Goal: Task Accomplishment & Management: Manage account settings

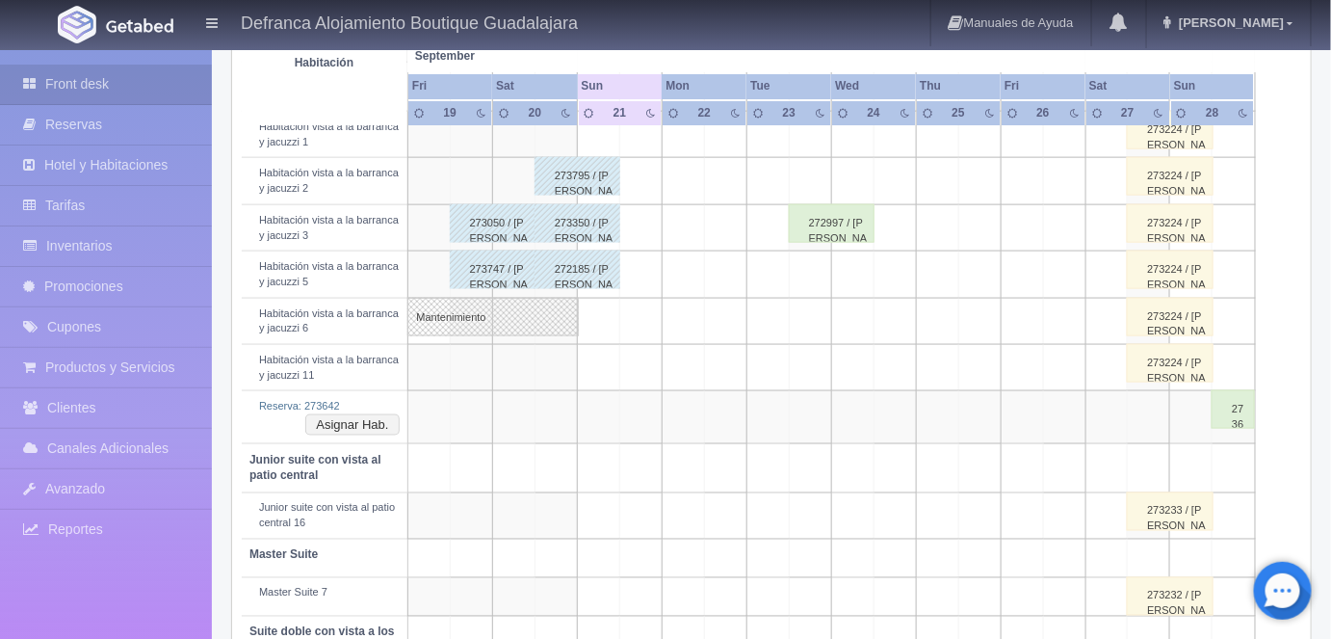
scroll to position [765, 0]
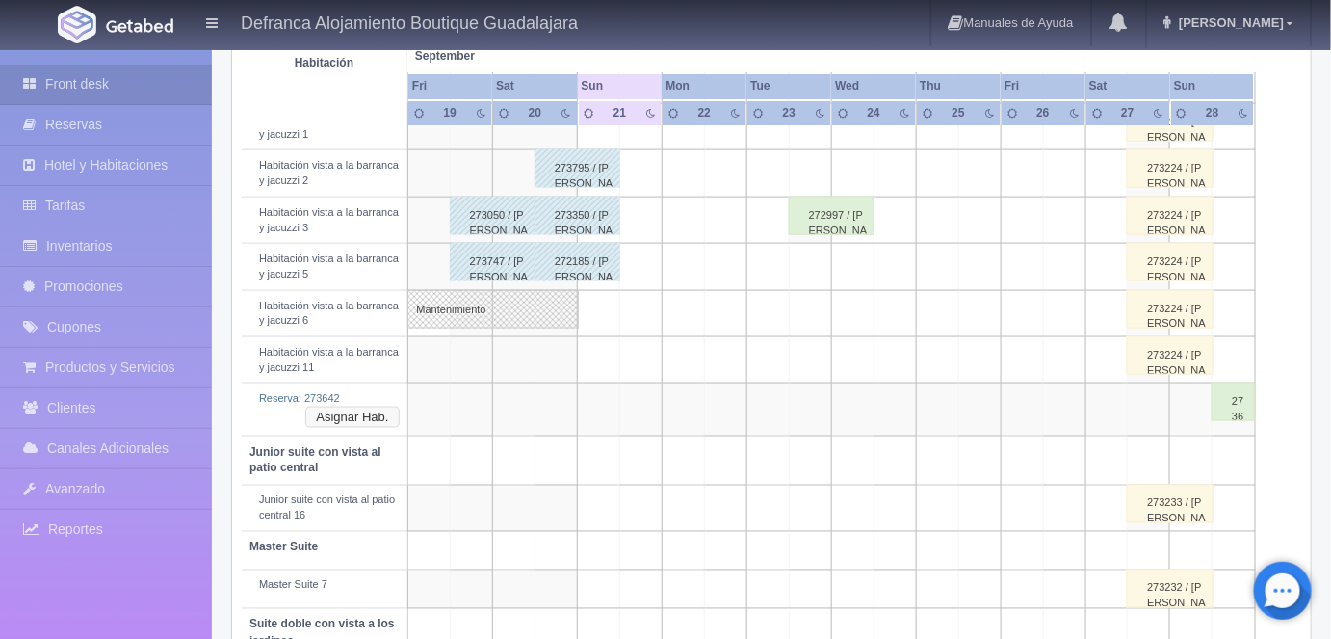
click at [370, 413] on button "Asignar Hab." at bounding box center [351, 416] width 93 height 21
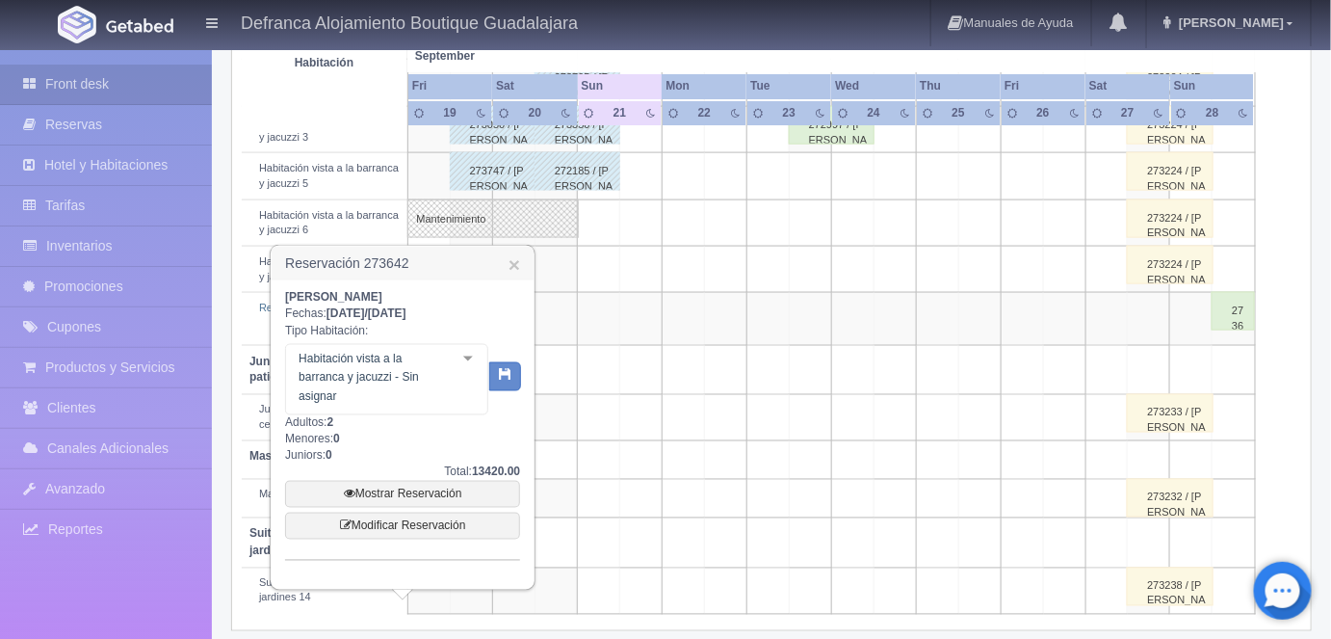
scroll to position [861, 0]
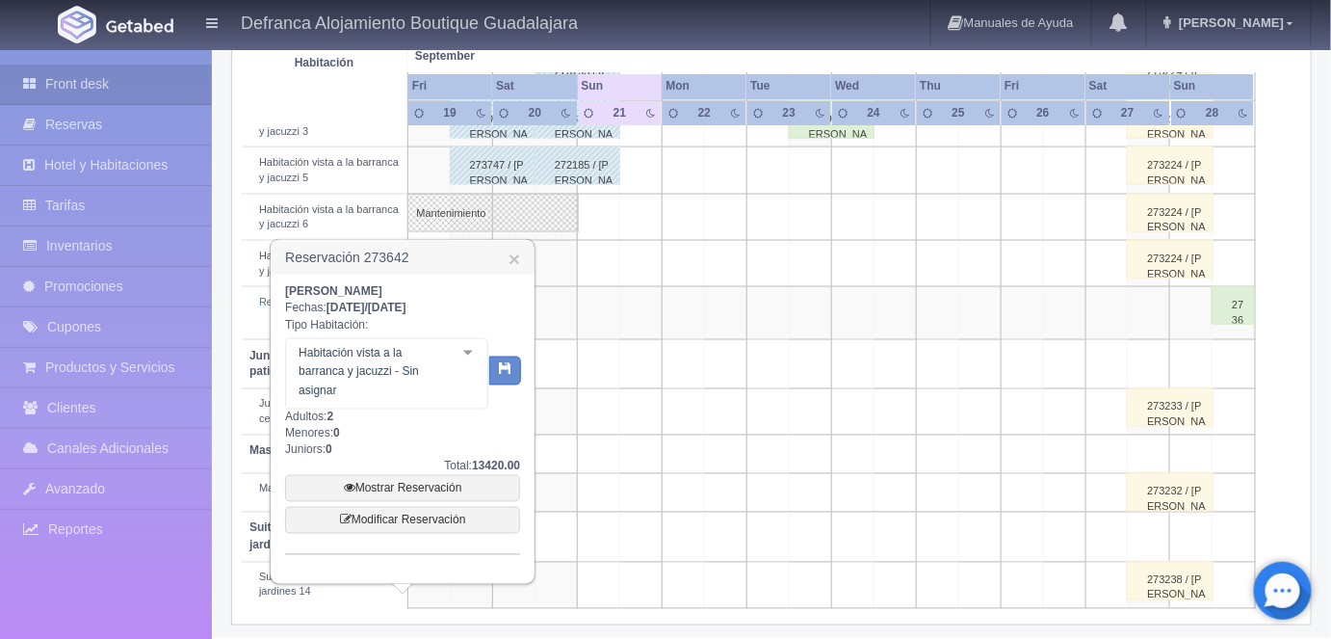
click at [468, 359] on div at bounding box center [468, 353] width 39 height 29
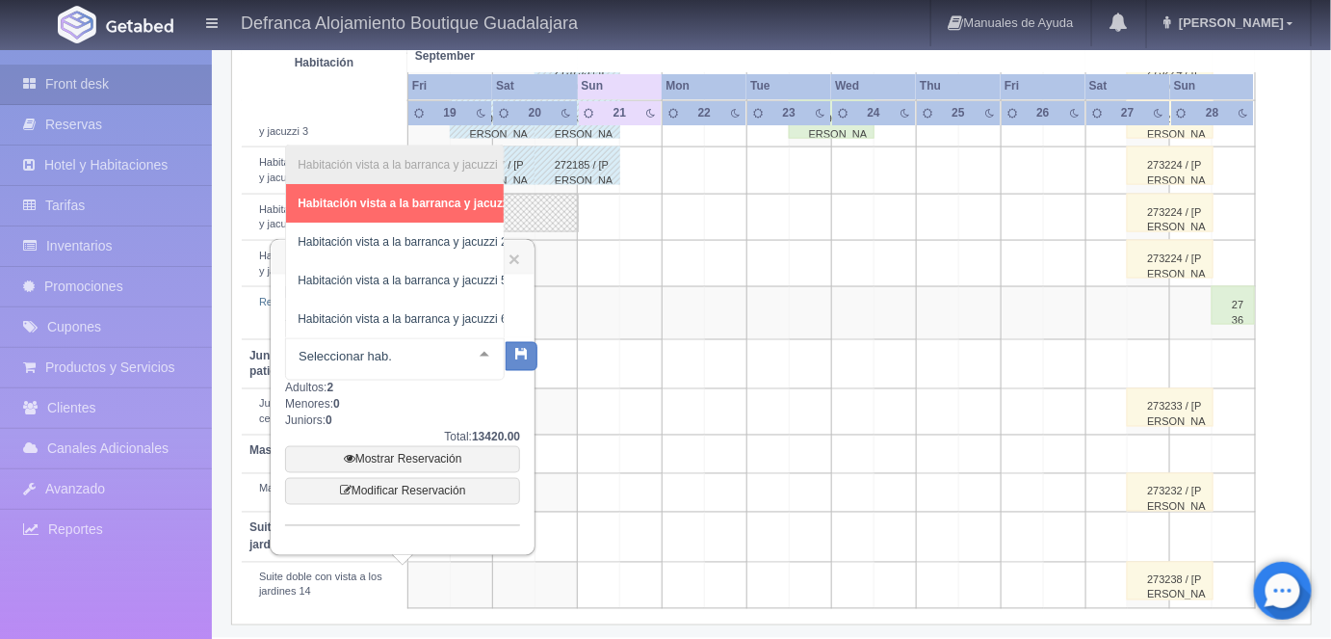
click at [475, 344] on div at bounding box center [484, 353] width 39 height 29
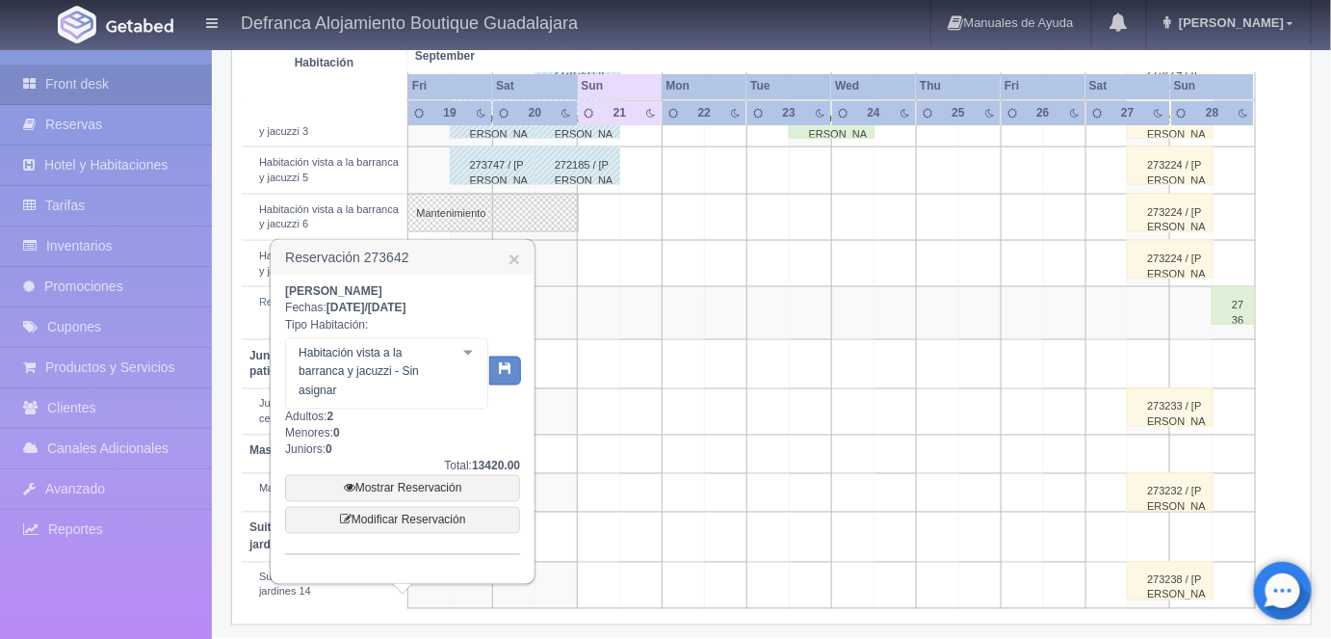
click at [469, 352] on div at bounding box center [468, 353] width 39 height 29
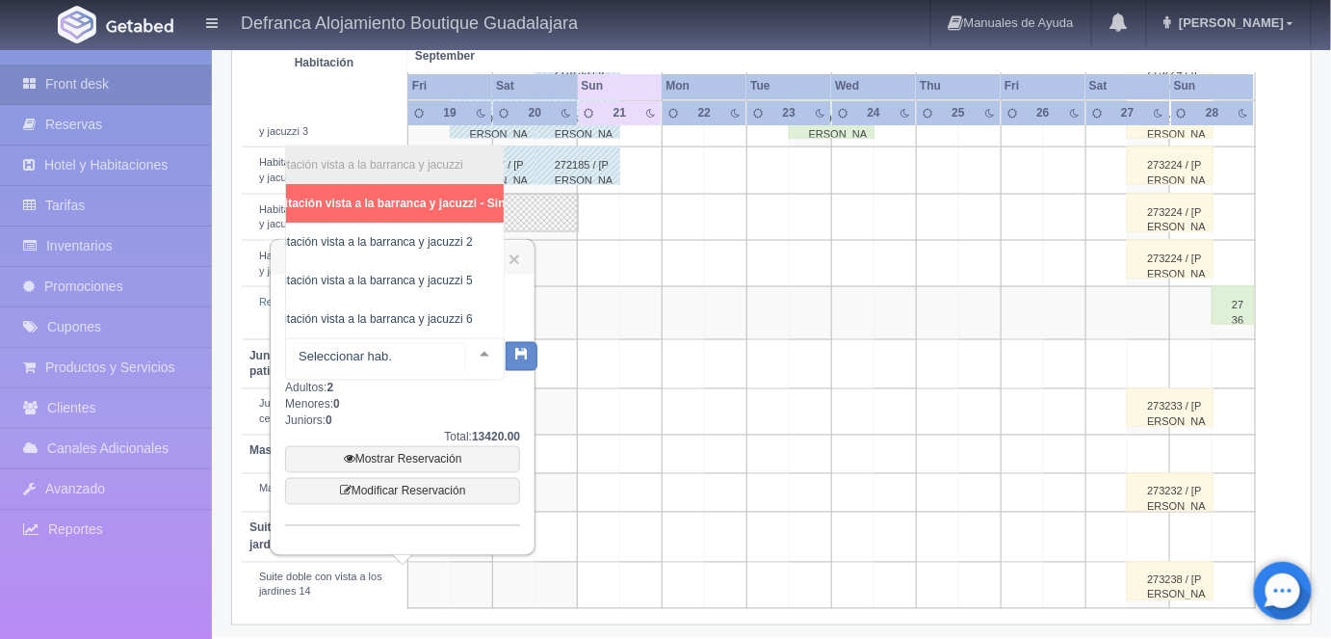
scroll to position [0, 69]
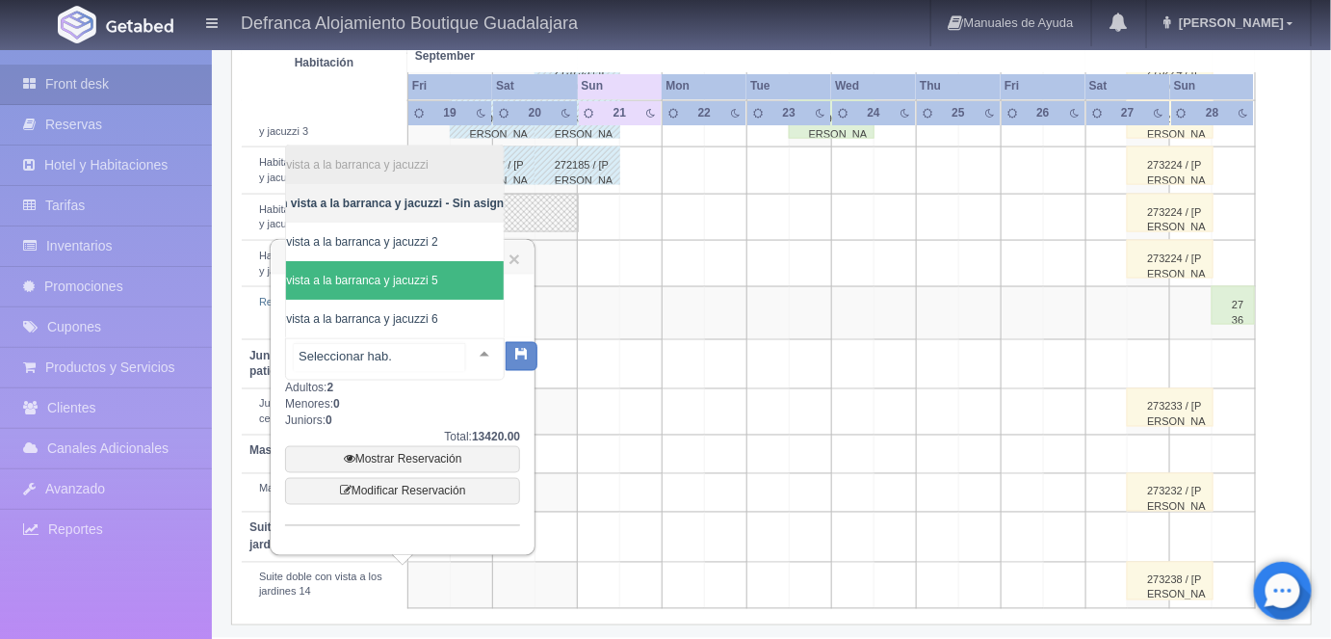
click at [421, 274] on span "Habitación vista a la barranca y jacuzzi 5" at bounding box center [332, 280] width 209 height 13
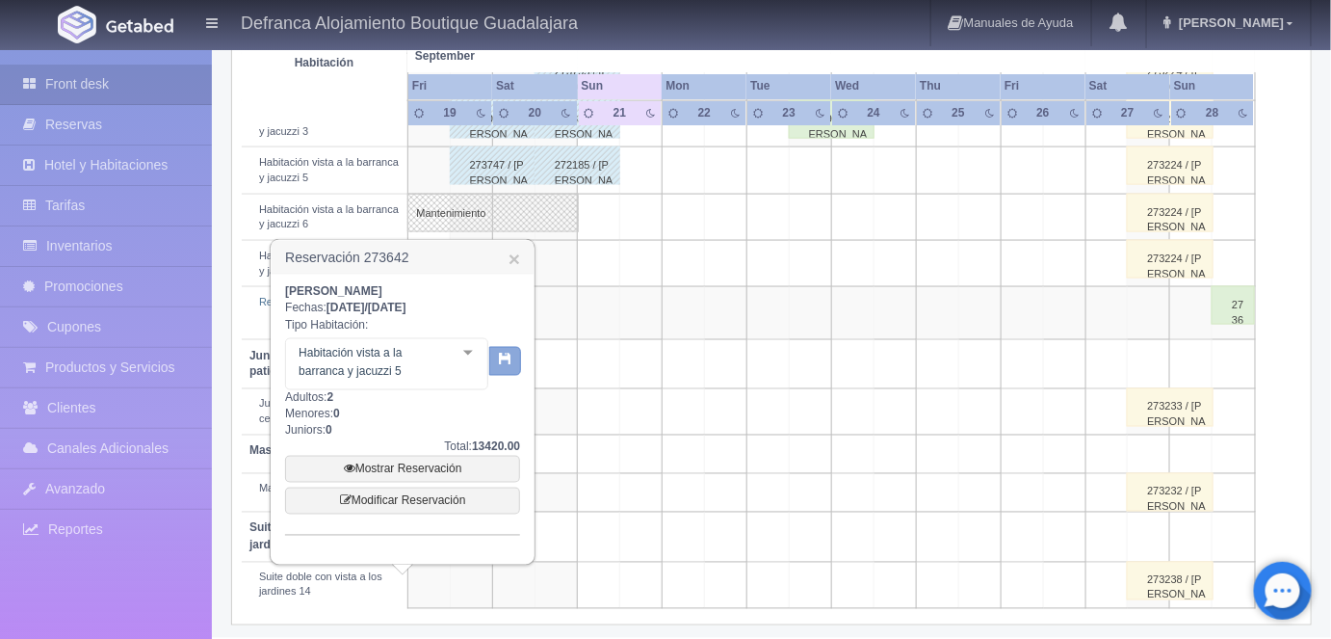
click at [505, 365] on button "button" at bounding box center [505, 361] width 32 height 29
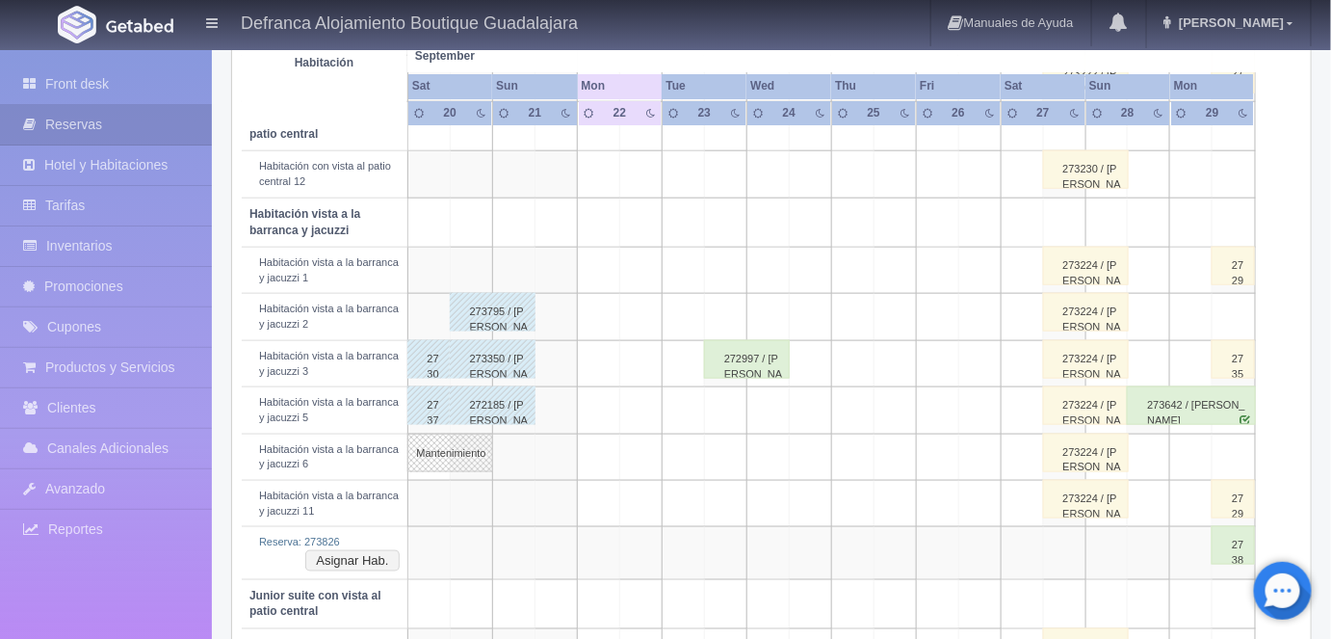
scroll to position [619, 0]
click at [358, 559] on button "Asignar Hab." at bounding box center [351, 562] width 93 height 21
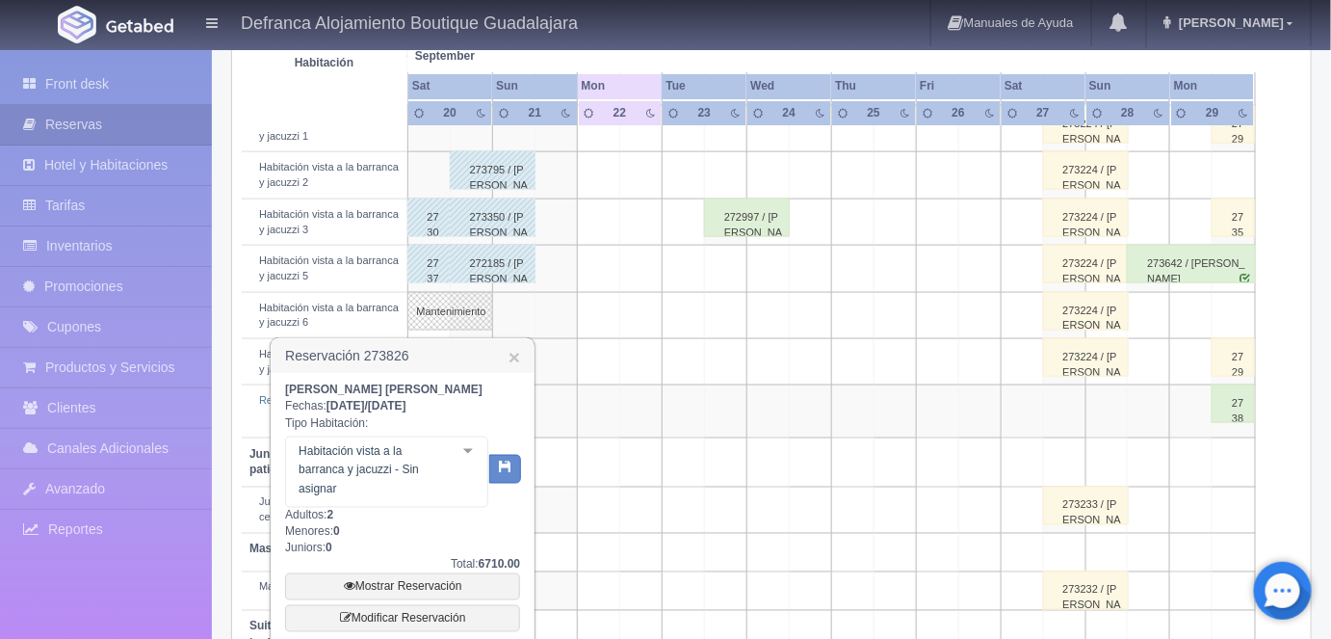
scroll to position [765, 0]
click at [478, 451] on div at bounding box center [468, 449] width 39 height 29
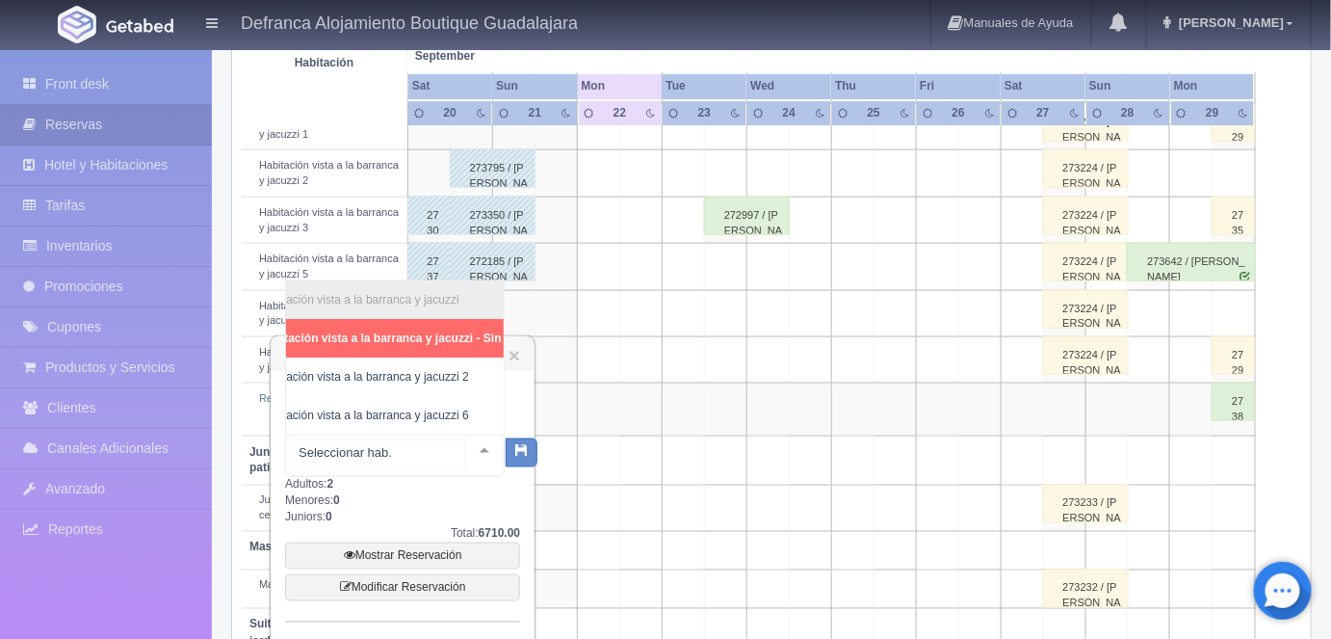
scroll to position [0, 64]
click at [418, 370] on span "Habitación vista a la barranca y jacuzzi 2" at bounding box center [338, 376] width 209 height 13
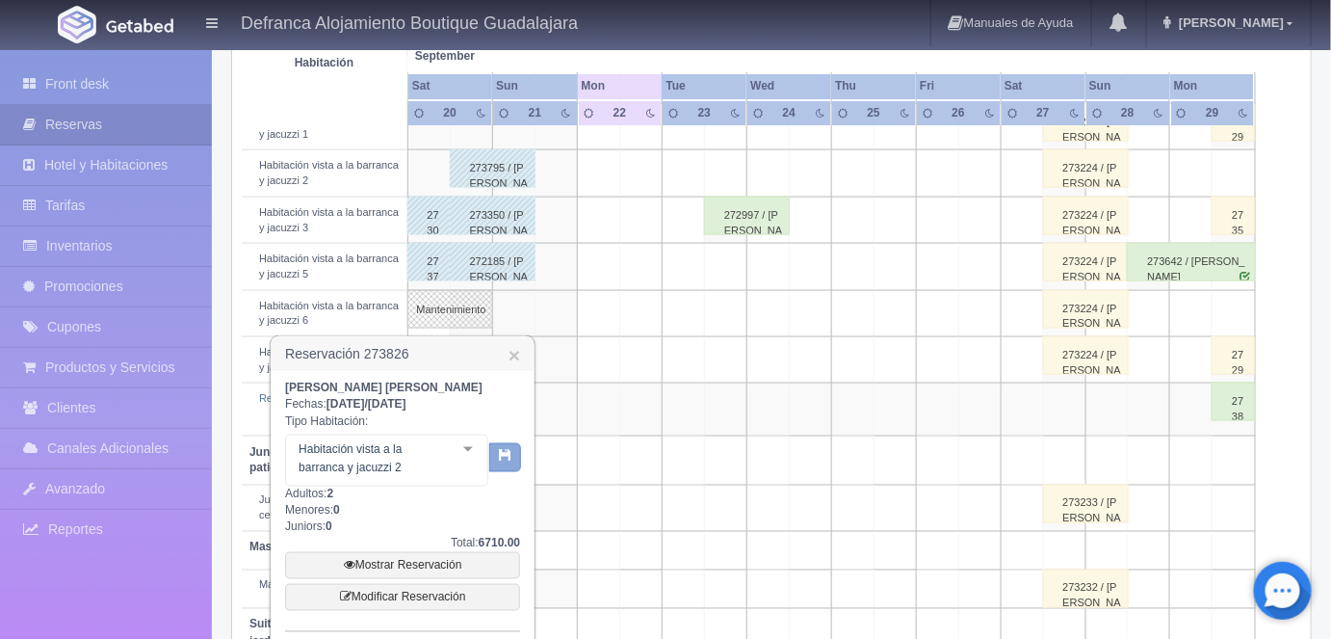
click at [507, 452] on icon "button" at bounding box center [505, 455] width 13 height 13
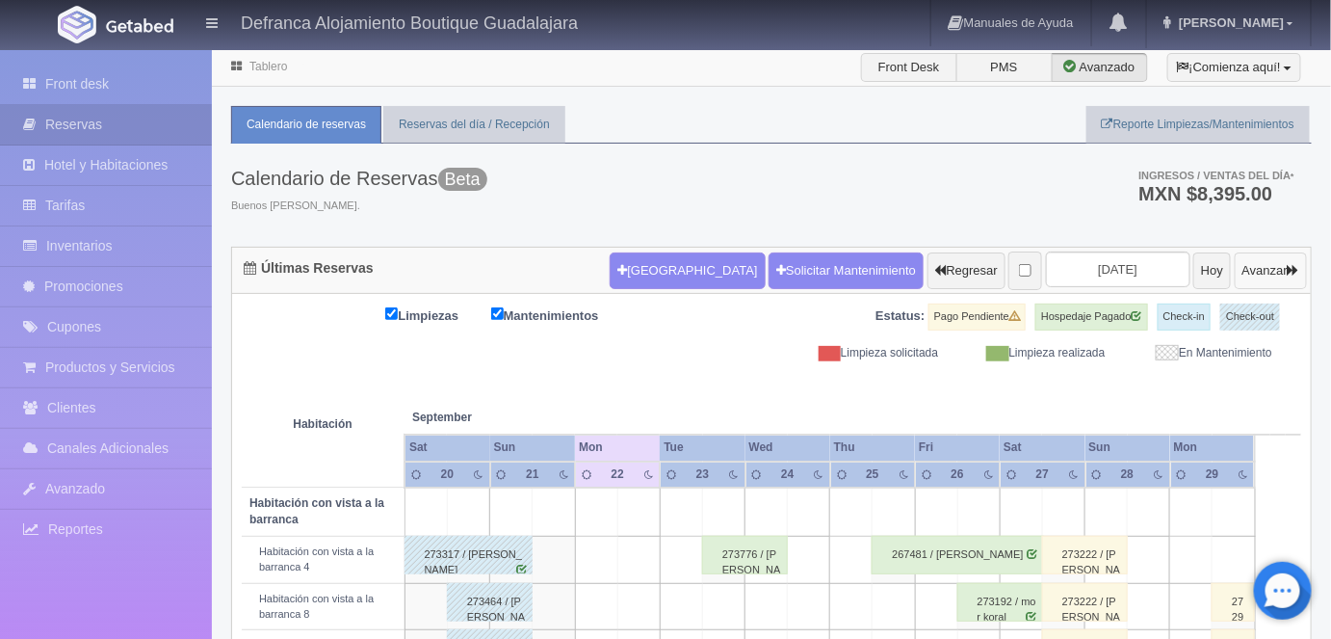
click at [1287, 267] on button "Avanzar" at bounding box center [1271, 270] width 72 height 37
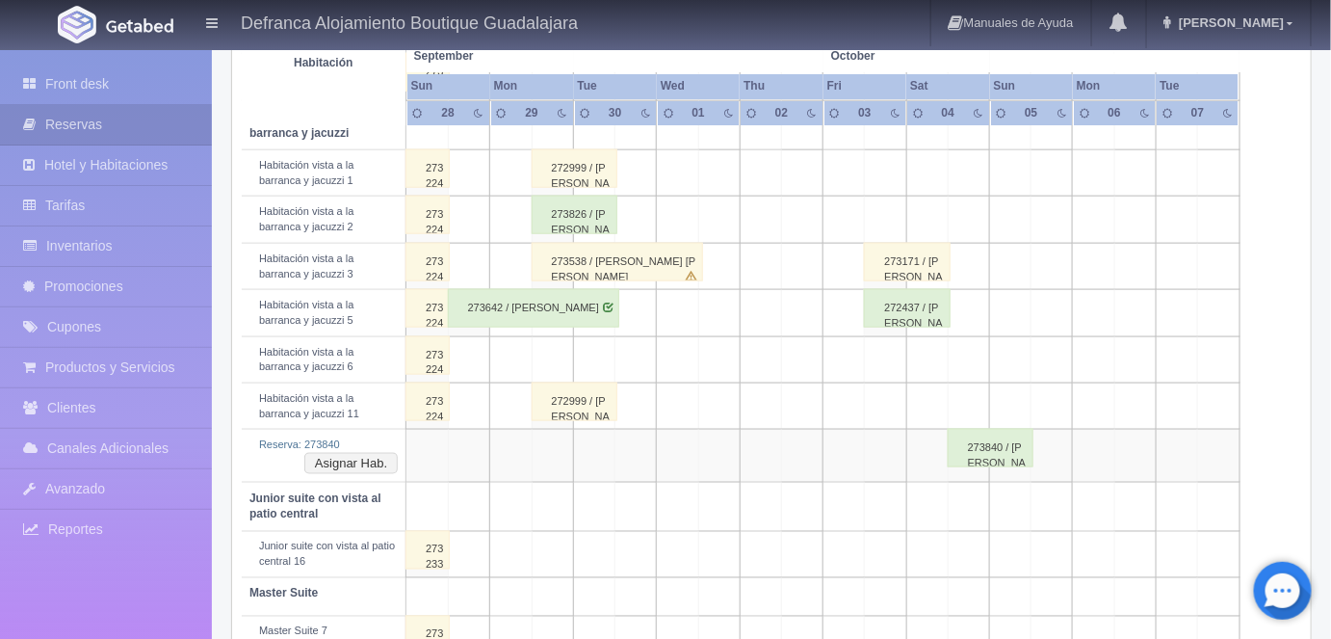
scroll to position [724, 0]
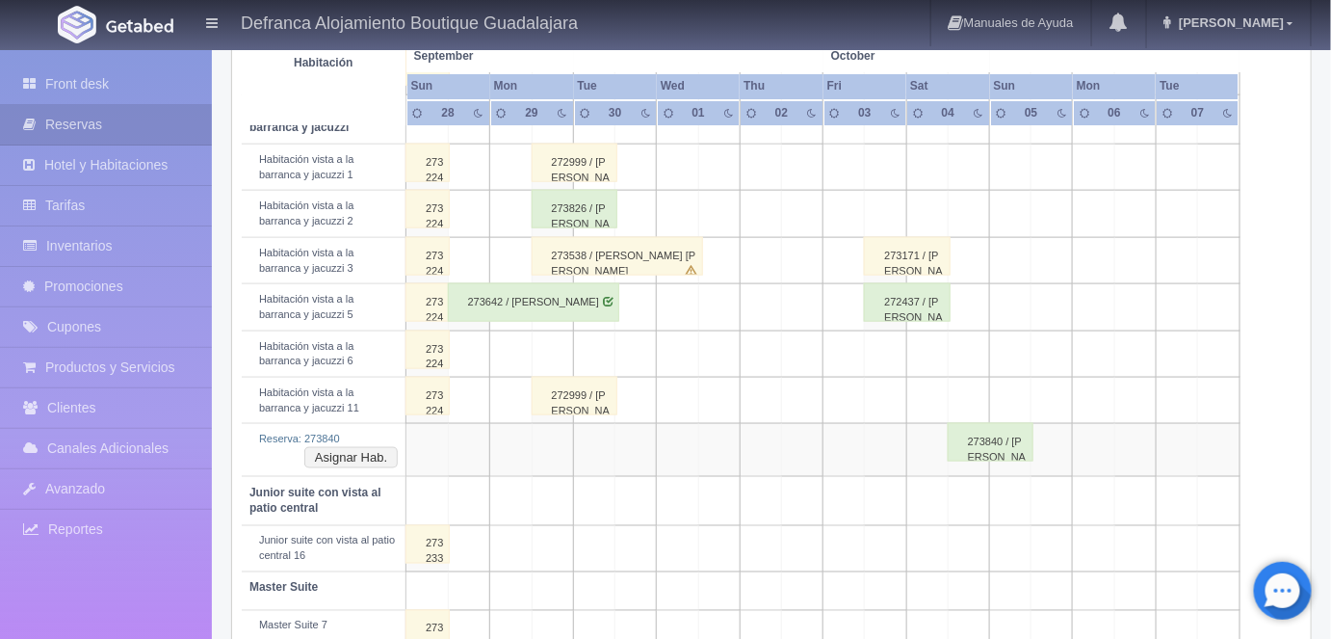
click at [576, 206] on div "273826 / [PERSON_NAME]" at bounding box center [575, 209] width 86 height 39
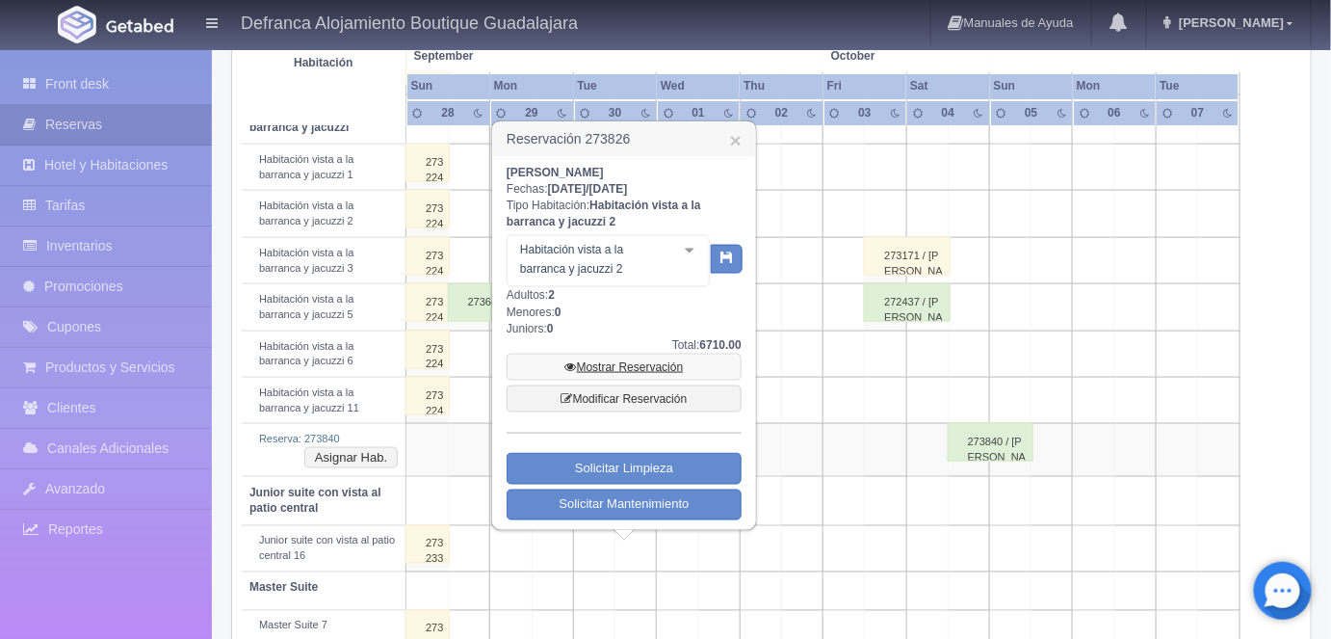
click at [637, 370] on link "Mostrar Reservación" at bounding box center [624, 366] width 235 height 27
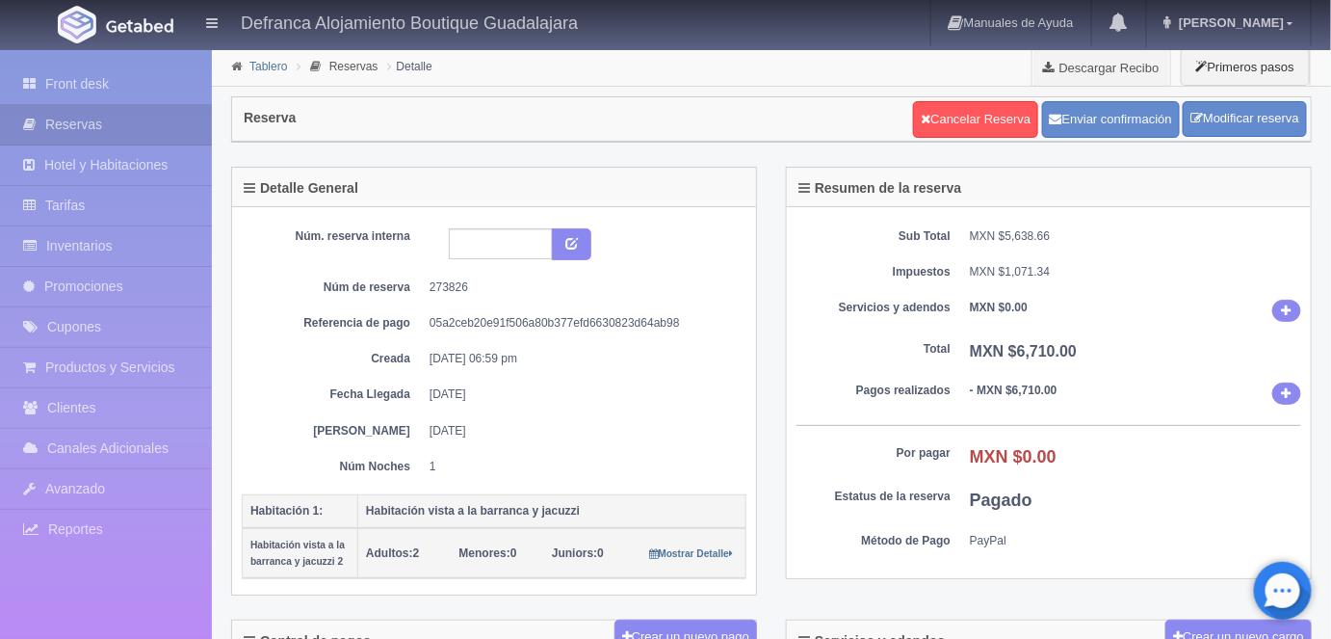
click at [268, 71] on link "Tablero" at bounding box center [268, 66] width 38 height 13
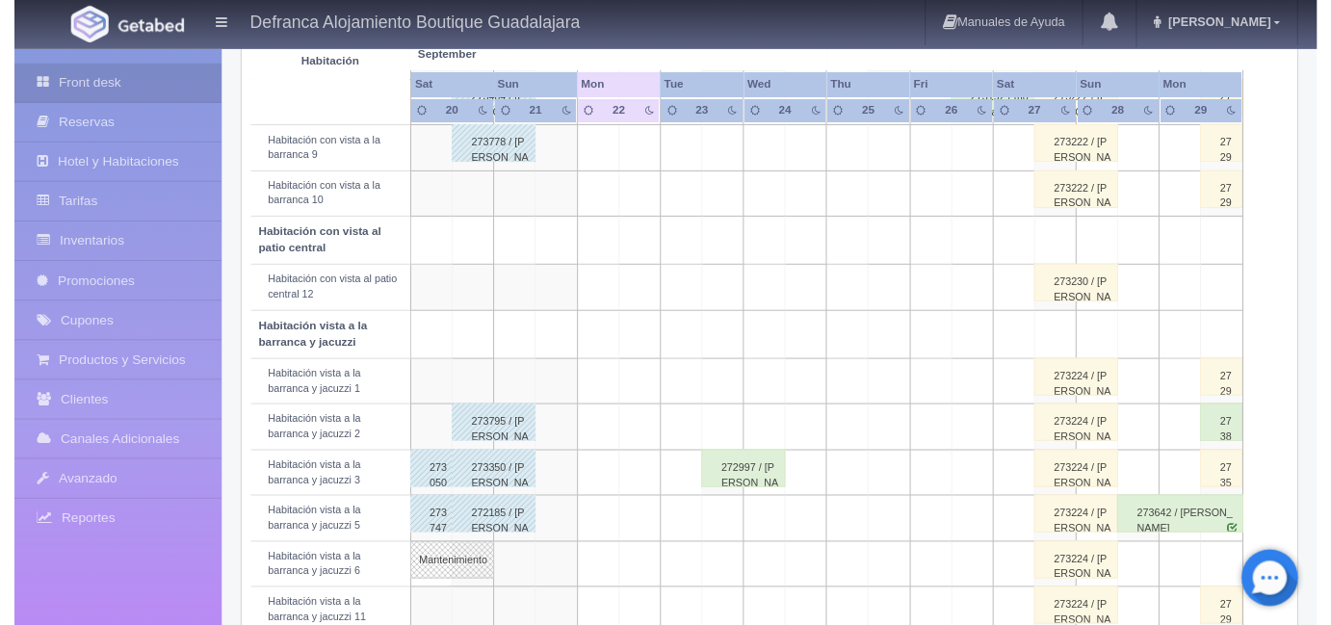
scroll to position [509, 0]
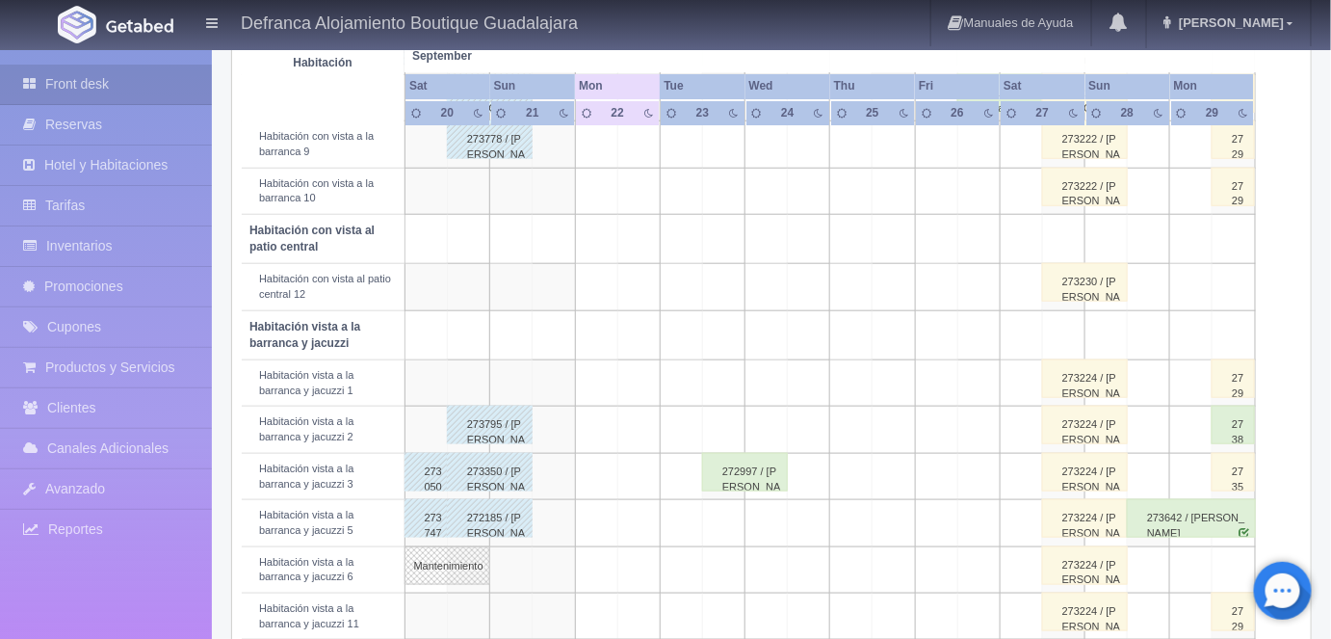
click at [1165, 521] on div "273642 / [PERSON_NAME]" at bounding box center [1191, 518] width 129 height 39
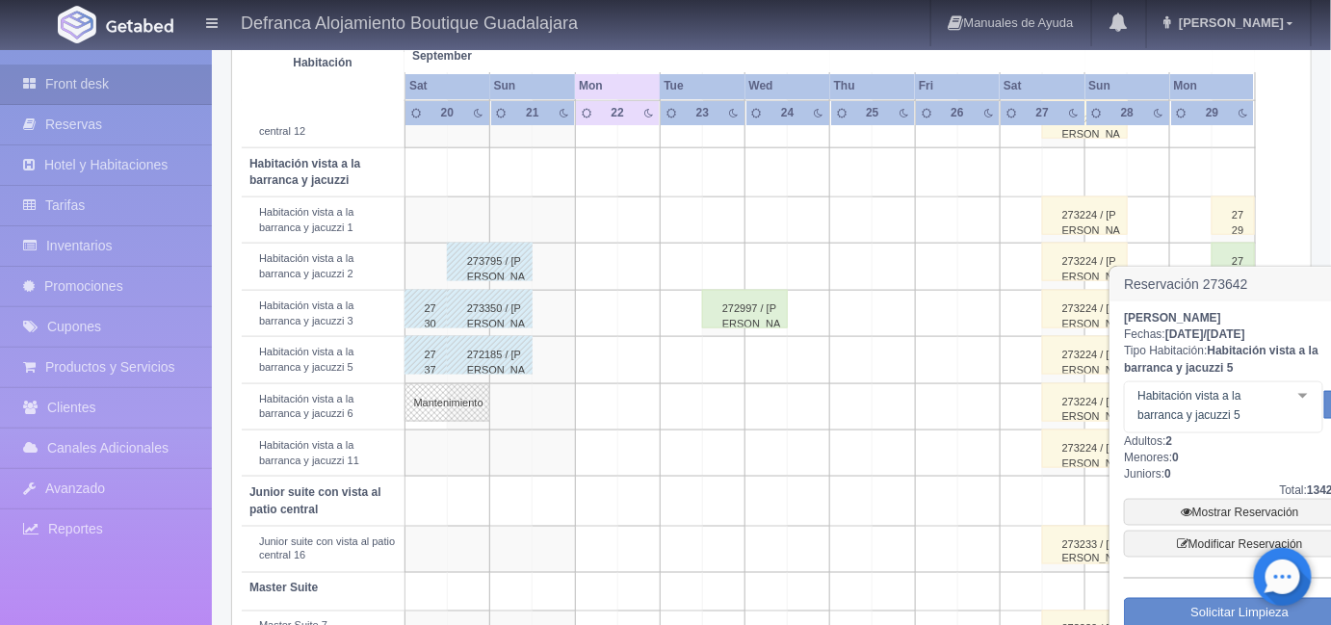
scroll to position [672, 0]
click at [1304, 404] on div at bounding box center [1303, 395] width 39 height 29
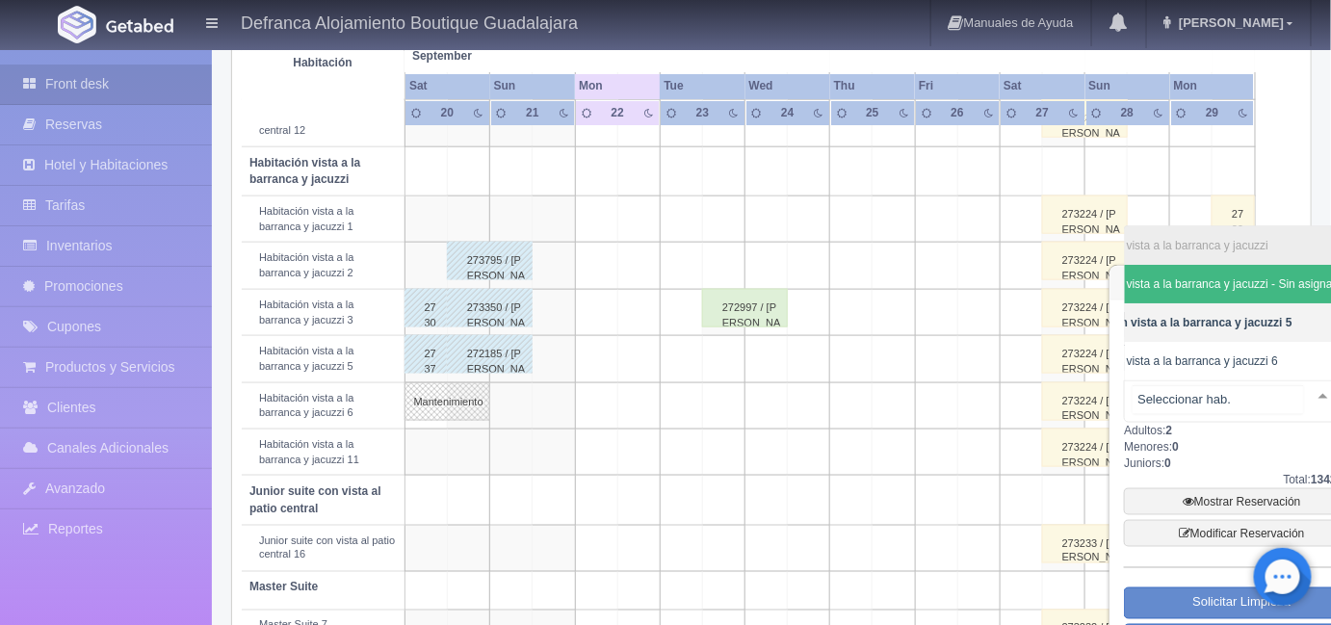
scroll to position [0, 69]
click at [1240, 316] on span "Habitación vista a la barranca y jacuzzi 5" at bounding box center [1178, 322] width 223 height 13
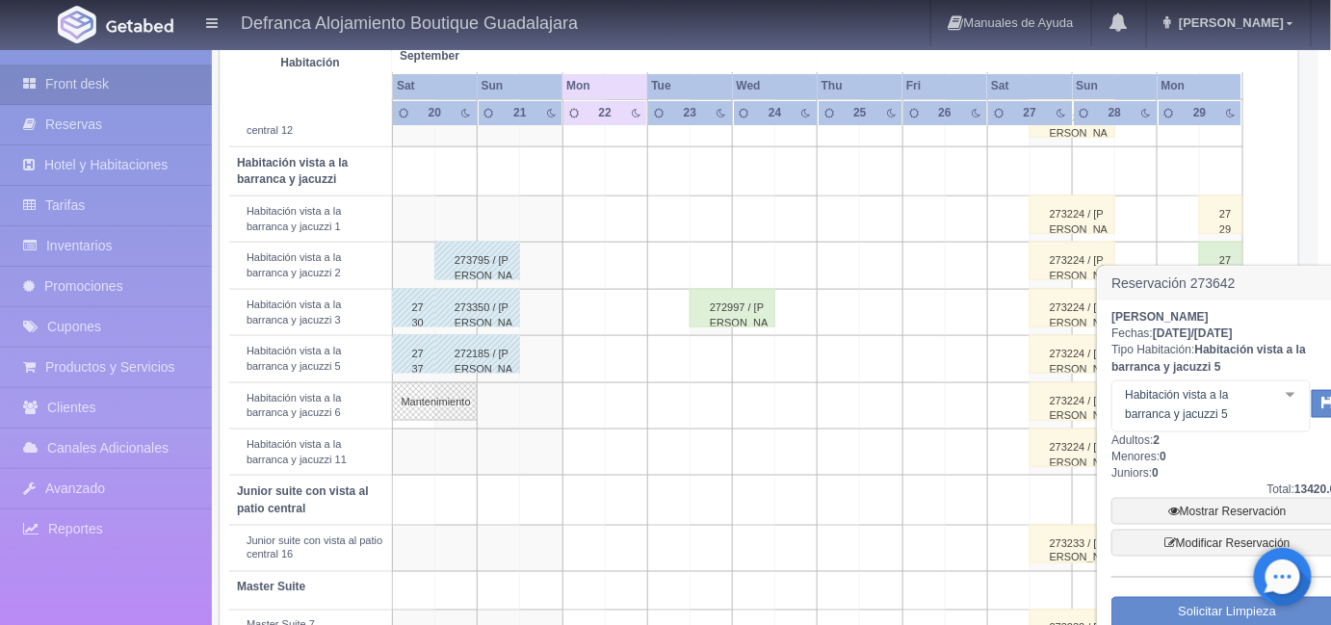
scroll to position [672, 39]
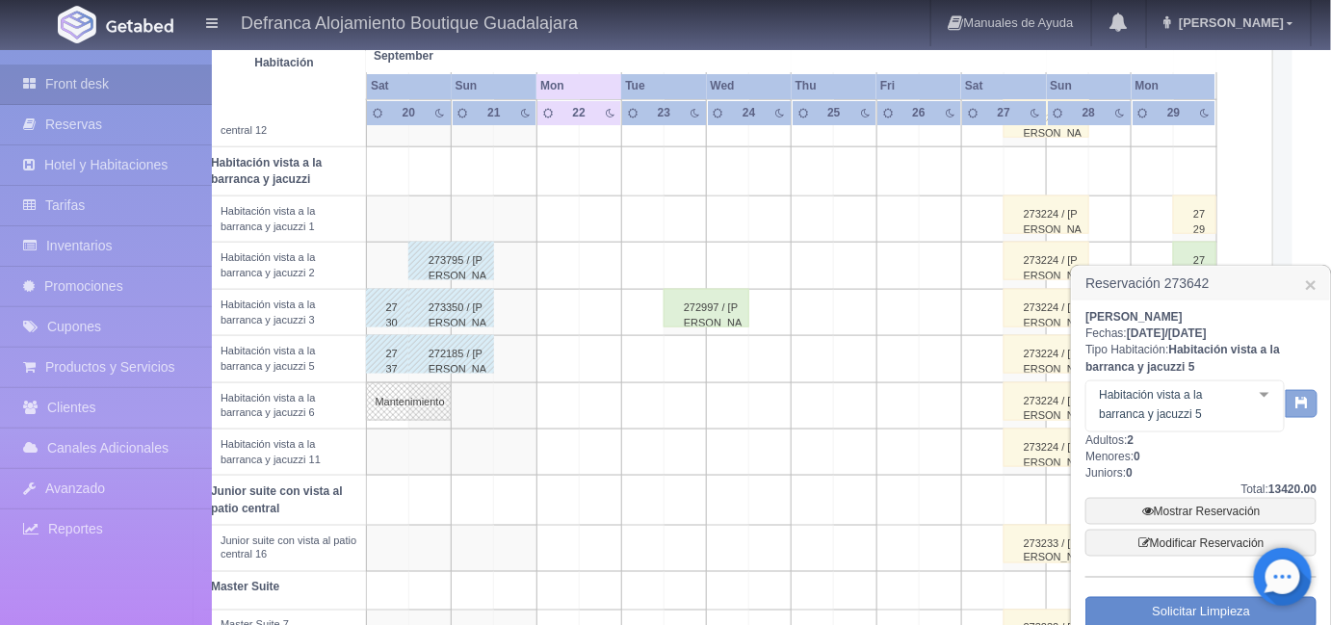
click at [1305, 401] on icon "button" at bounding box center [1301, 402] width 13 height 13
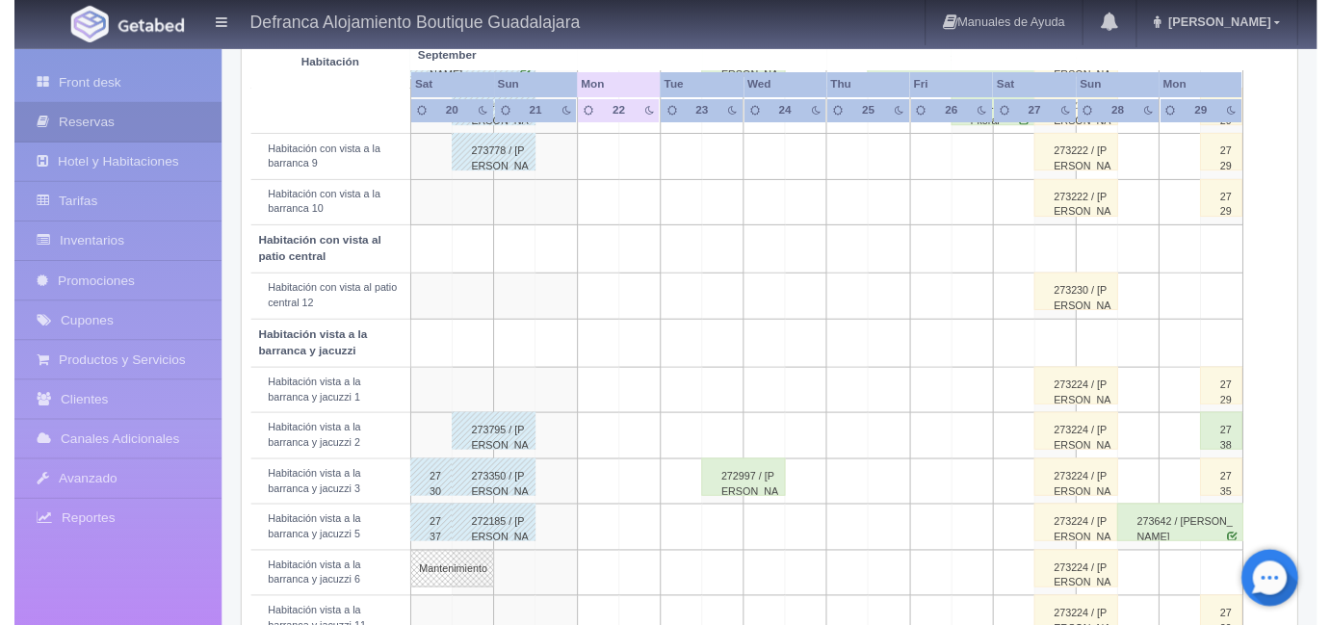
scroll to position [496, 0]
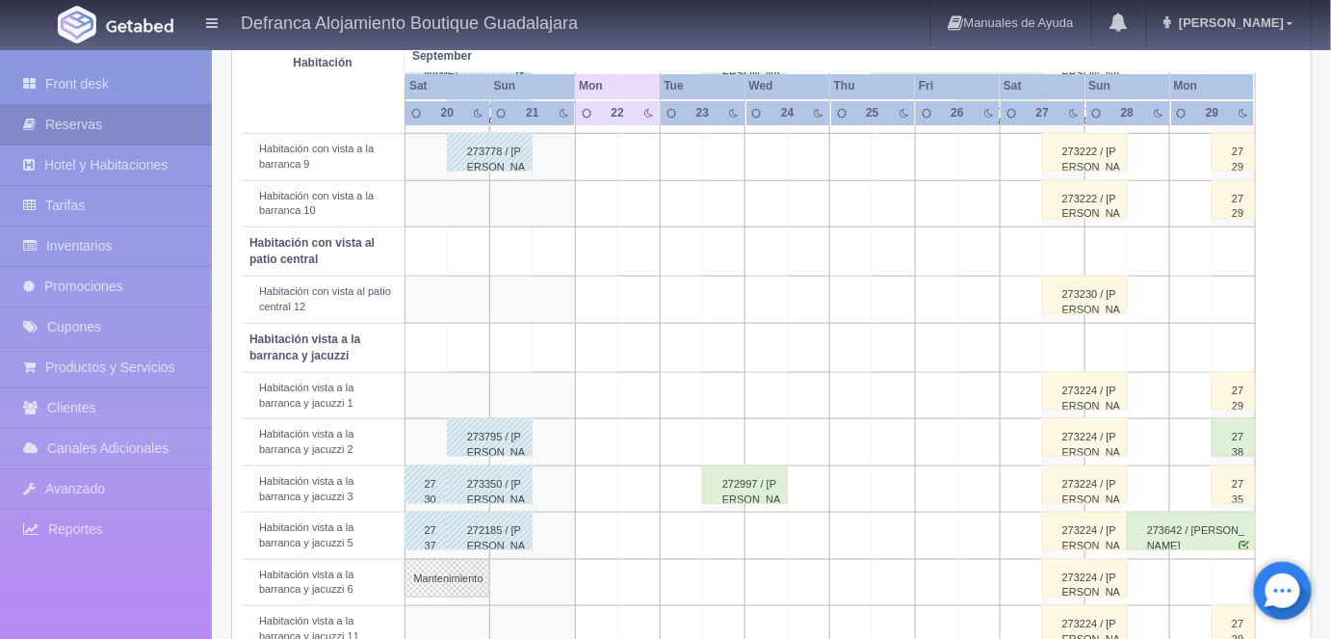
click at [1176, 532] on div "273642 / [PERSON_NAME]" at bounding box center [1191, 530] width 129 height 39
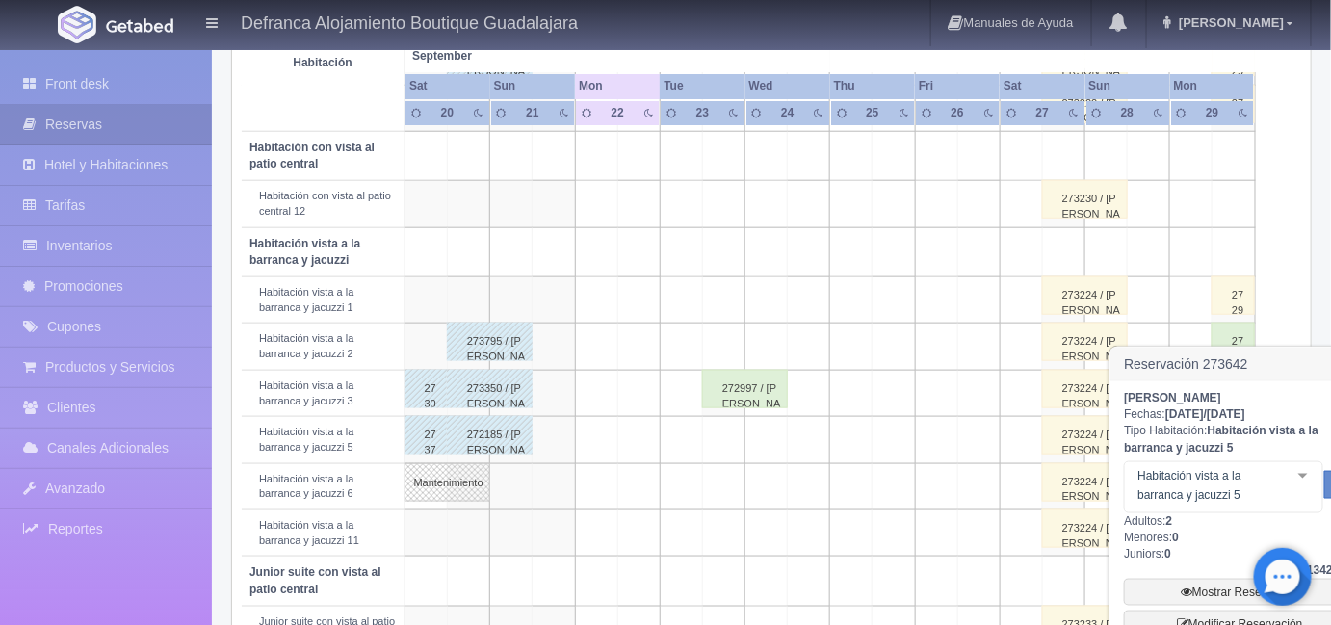
scroll to position [667, 0]
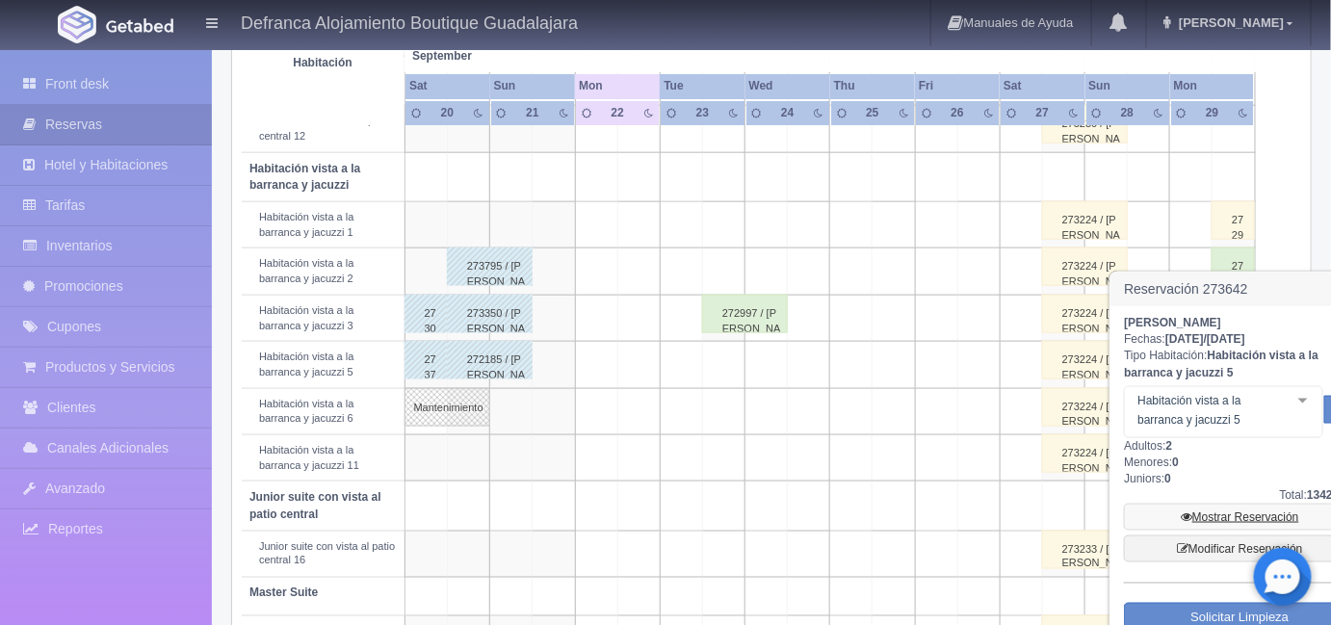
click at [1217, 510] on link "Mostrar Reservación" at bounding box center [1239, 517] width 231 height 27
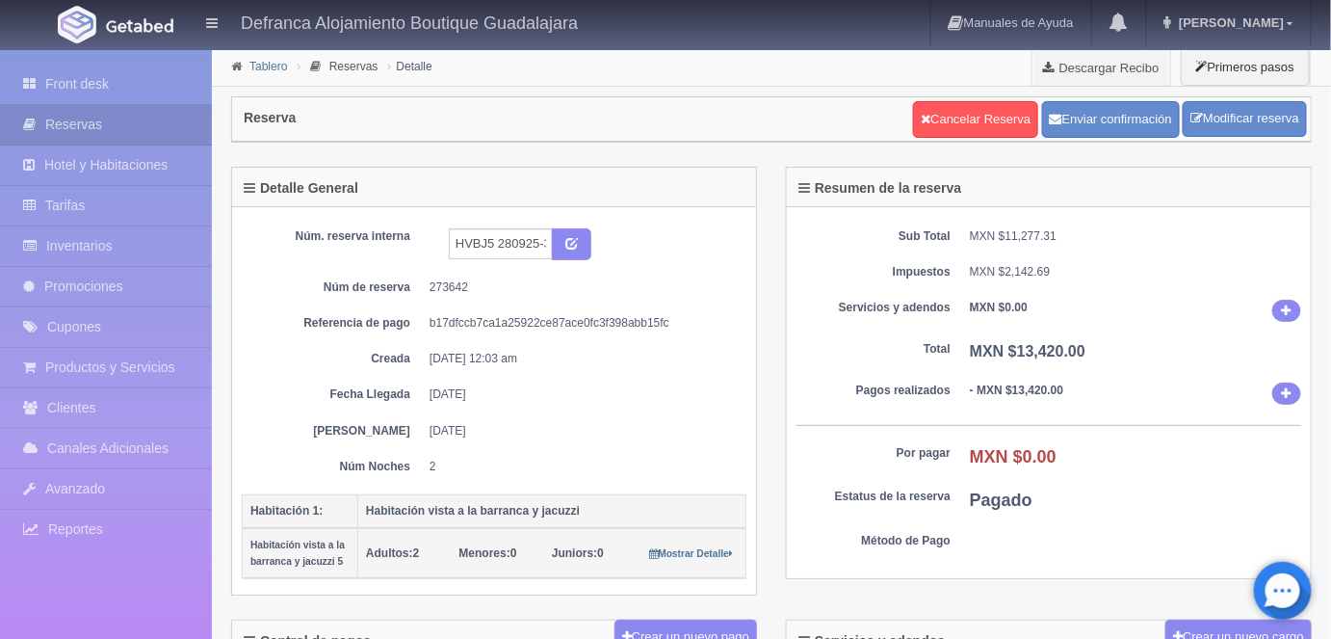
click at [274, 71] on link "Tablero" at bounding box center [268, 66] width 38 height 13
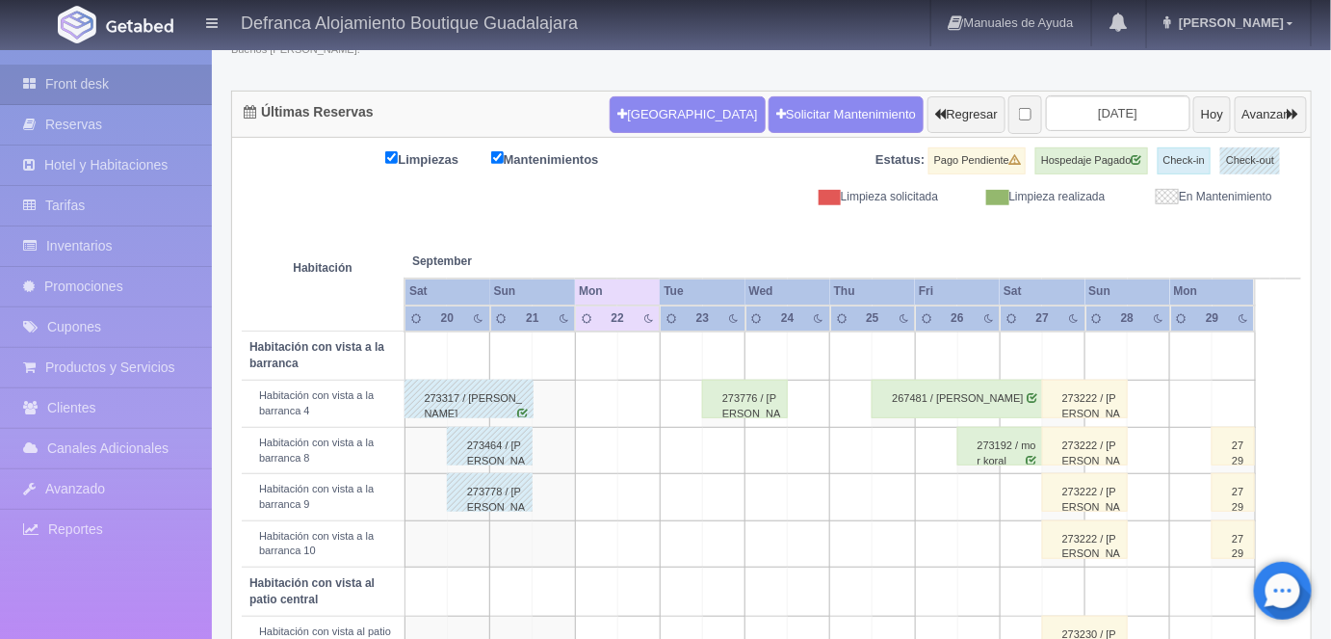
scroll to position [148, 0]
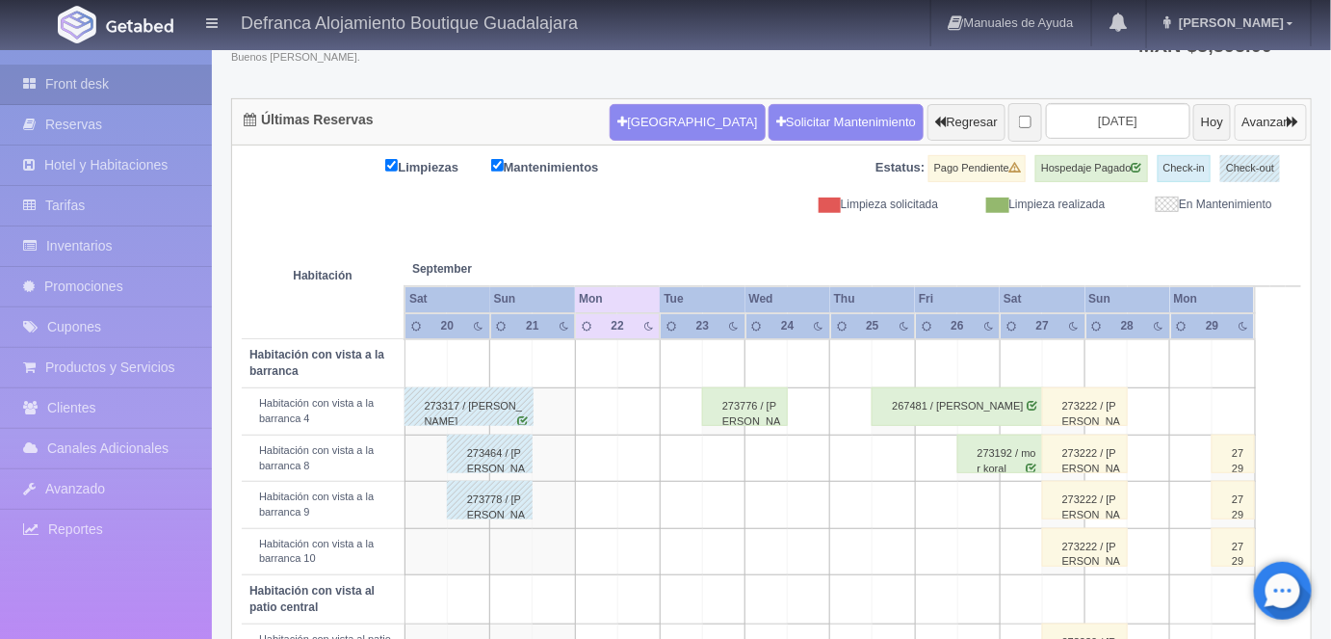
click at [1253, 121] on button "Avanzar" at bounding box center [1271, 122] width 72 height 37
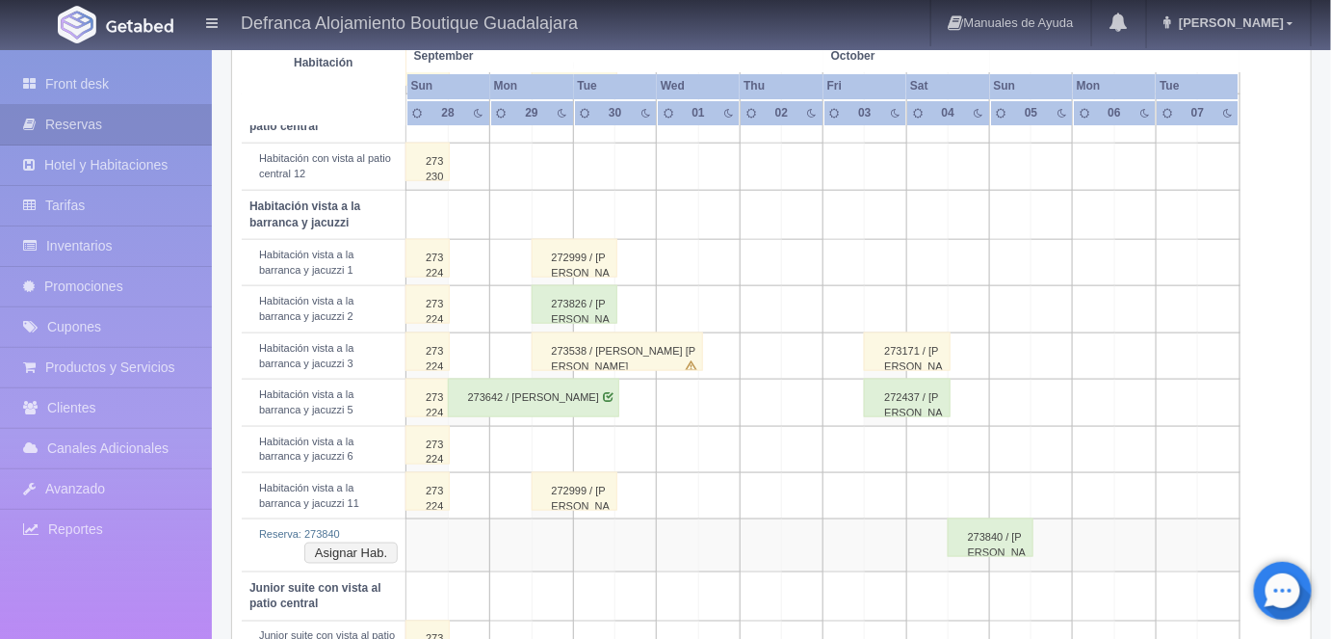
scroll to position [683, 0]
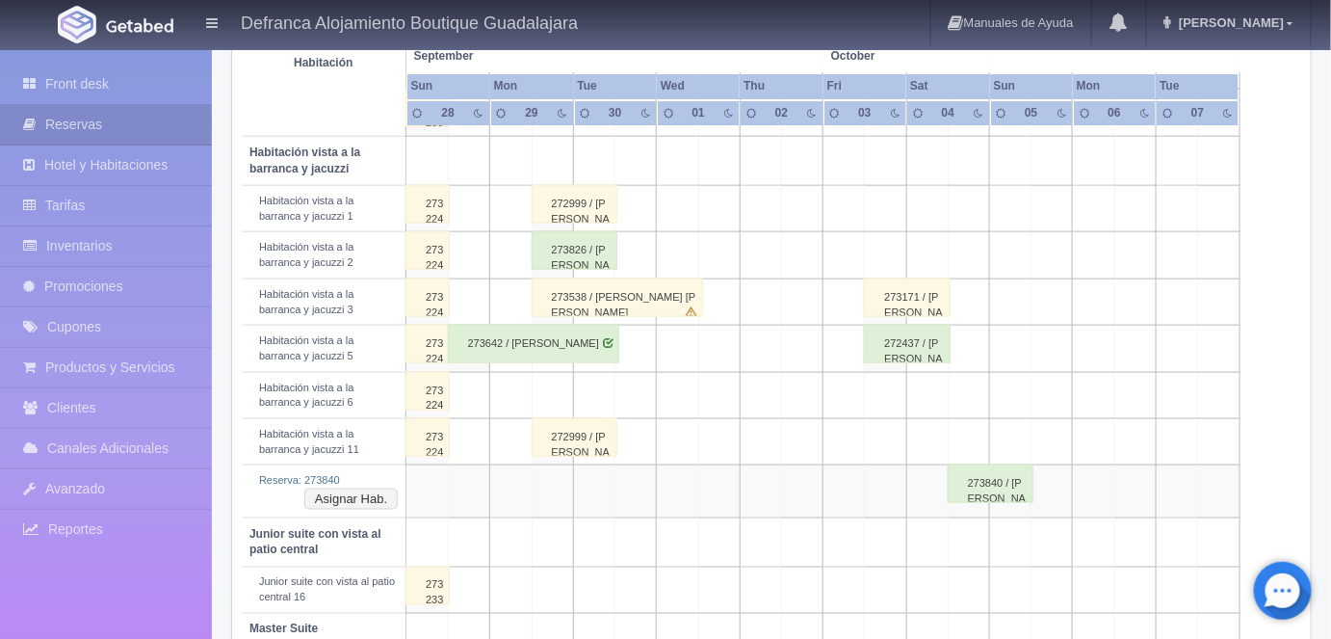
click at [575, 252] on div "273826 / [PERSON_NAME] [PERSON_NAME]" at bounding box center [575, 250] width 86 height 39
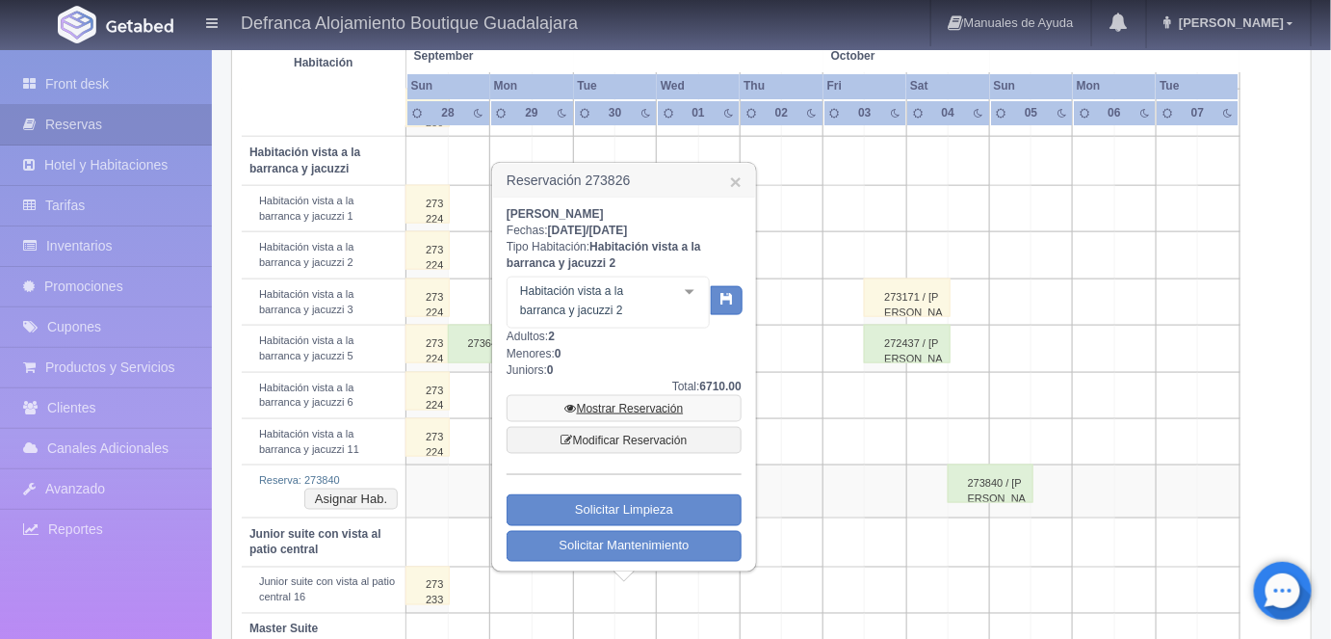
click at [626, 411] on link "Mostrar Reservación" at bounding box center [624, 408] width 235 height 27
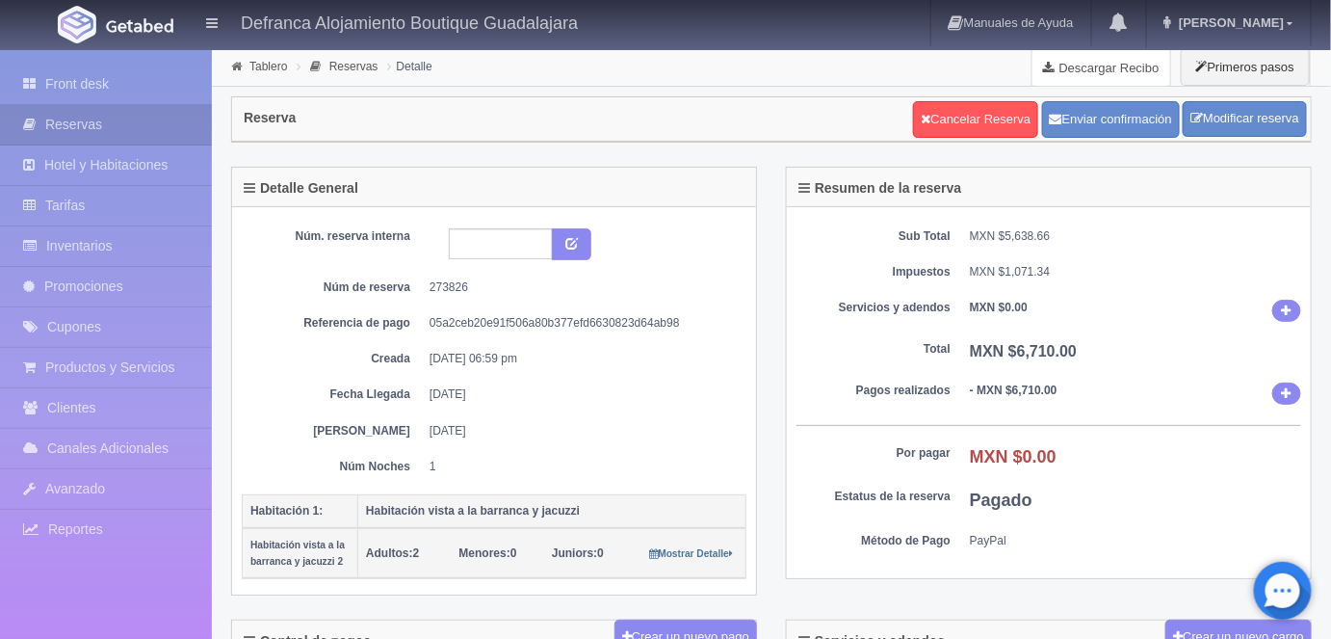
click at [1102, 69] on link "Descargar Recibo" at bounding box center [1102, 67] width 138 height 39
click at [267, 68] on link "Tablero" at bounding box center [268, 66] width 38 height 13
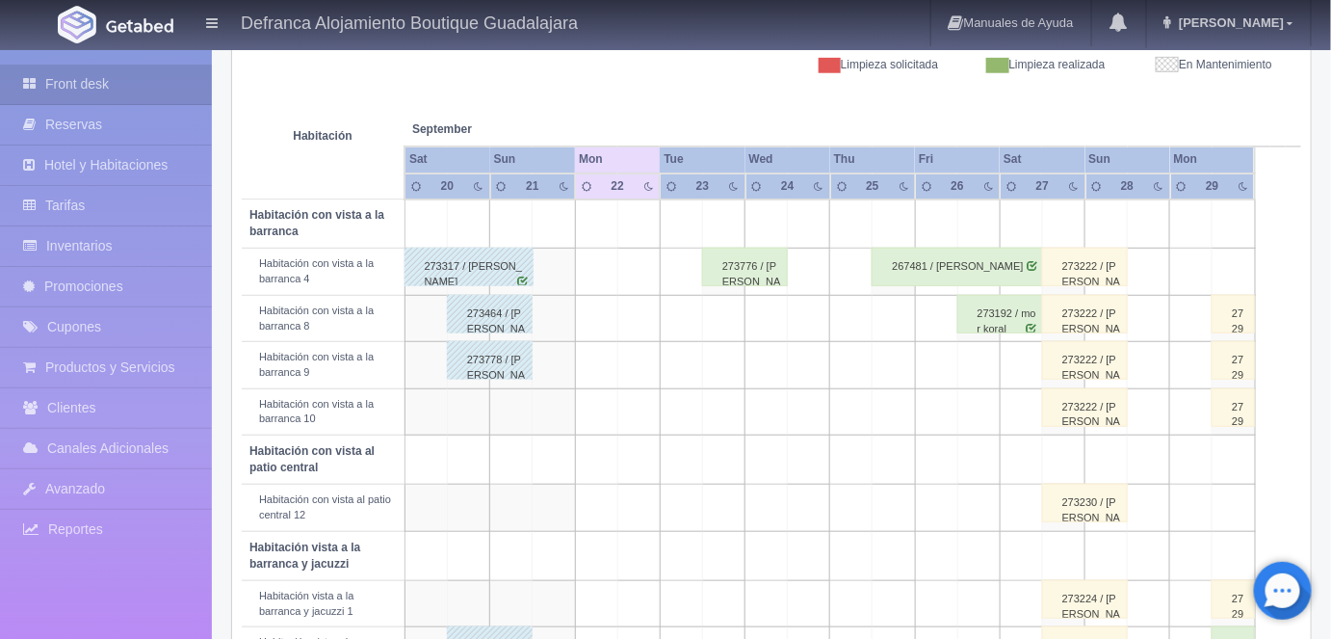
scroll to position [287, 0]
click at [1243, 333] on td "272998 / SRA. [PERSON_NAME]" at bounding box center [1234, 319] width 42 height 46
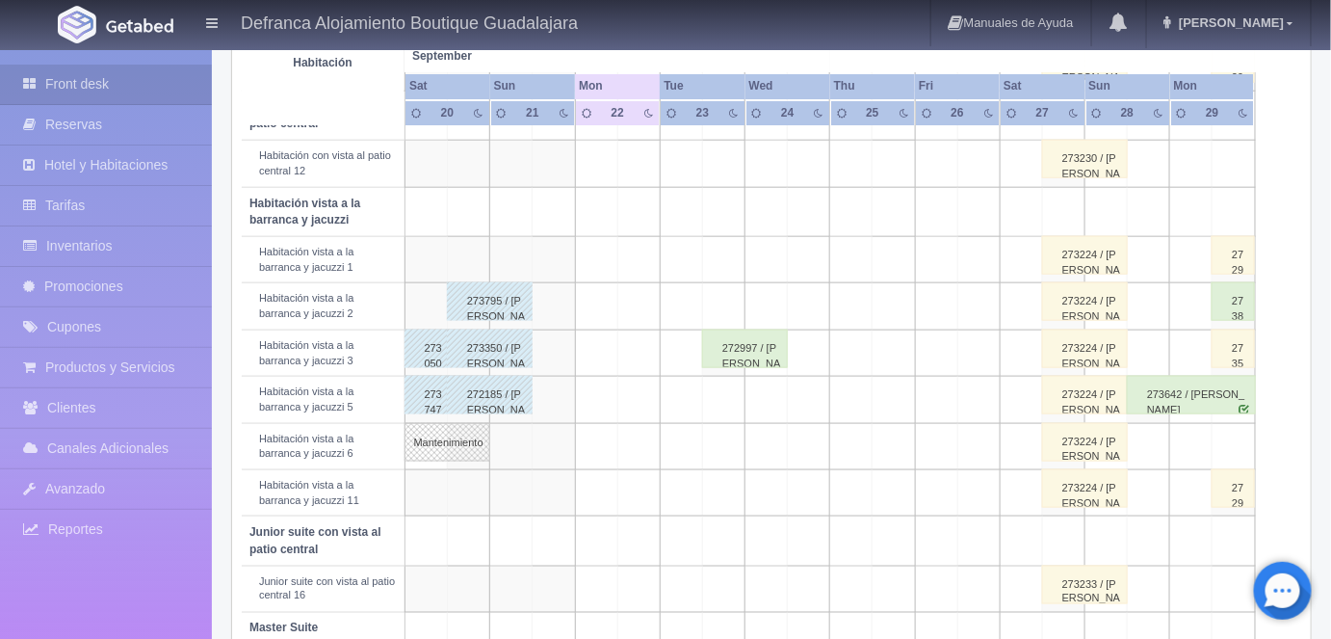
scroll to position [614, 0]
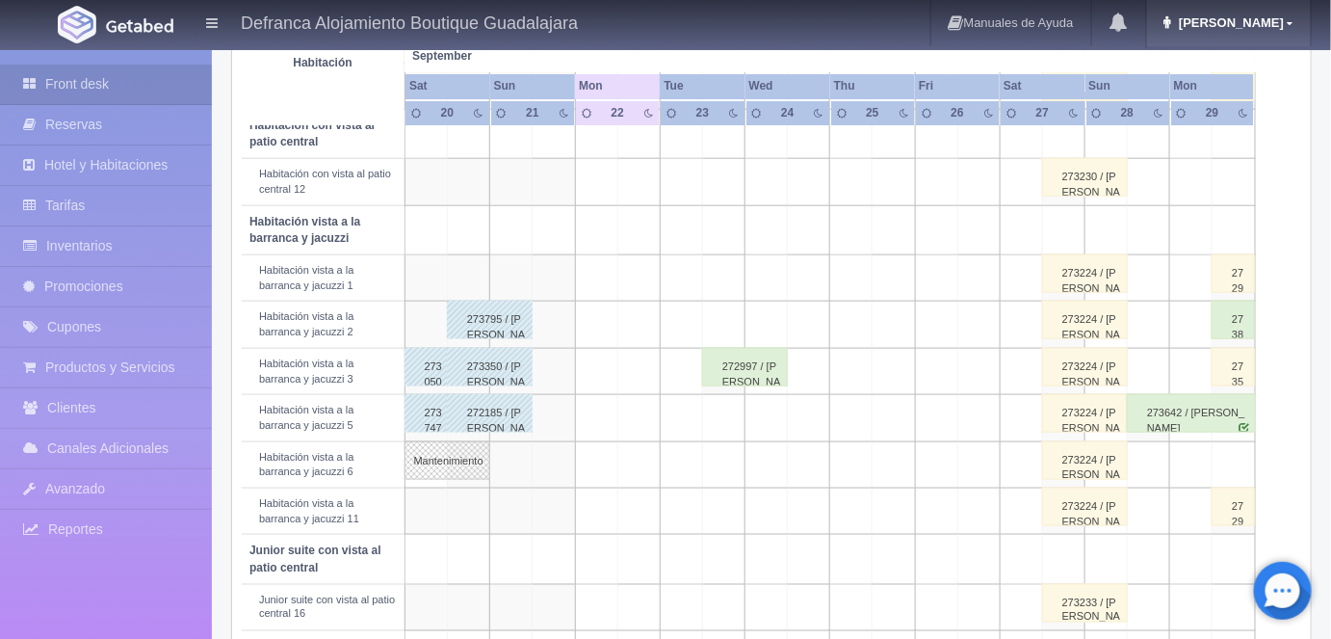
click at [1267, 33] on link "[PERSON_NAME]" at bounding box center [1229, 23] width 164 height 46
click at [1306, 224] on div "Limpiezas Mantenimientos Estatus: Pago Pendiente Hospedaje Pagado Check-in Chec…" at bounding box center [771, 249] width 1079 height 1138
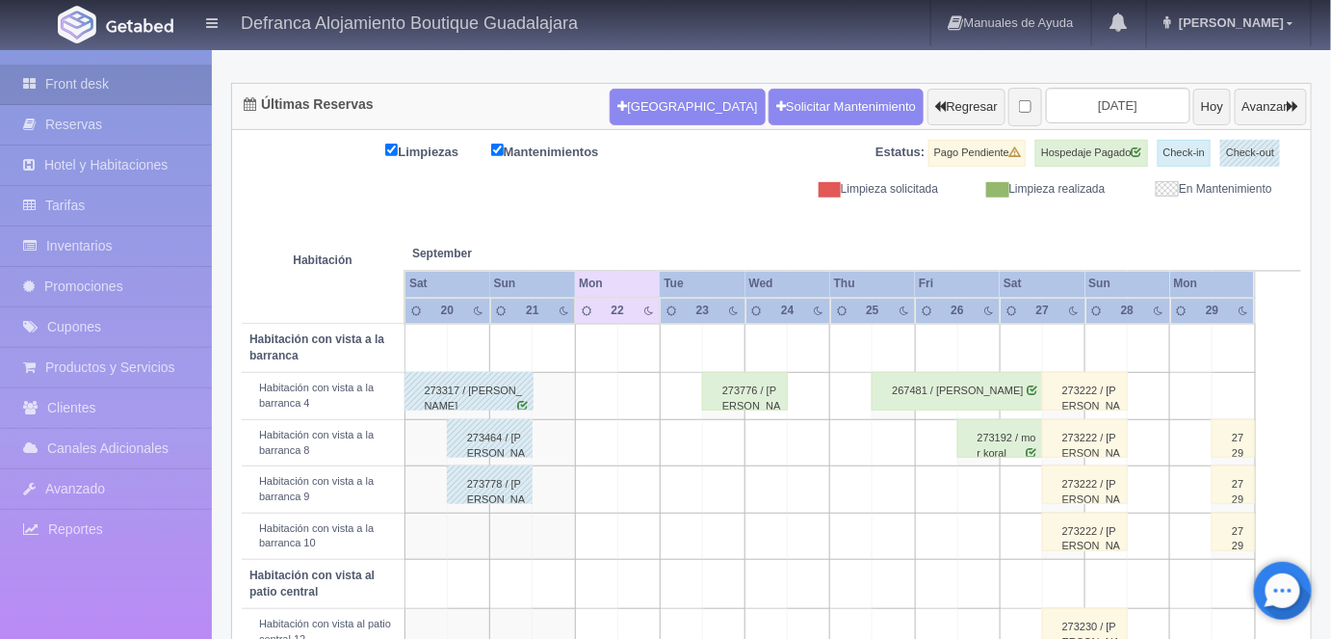
scroll to position [161, 0]
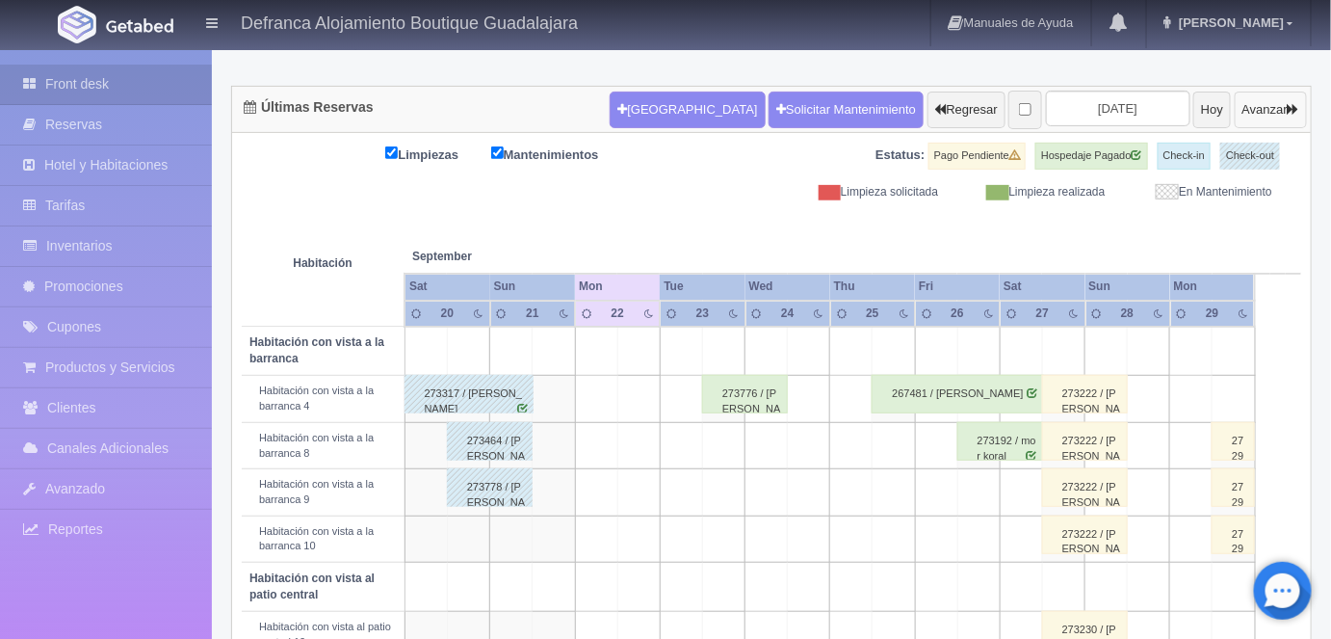
click at [1265, 108] on button "Avanzar" at bounding box center [1271, 110] width 72 height 37
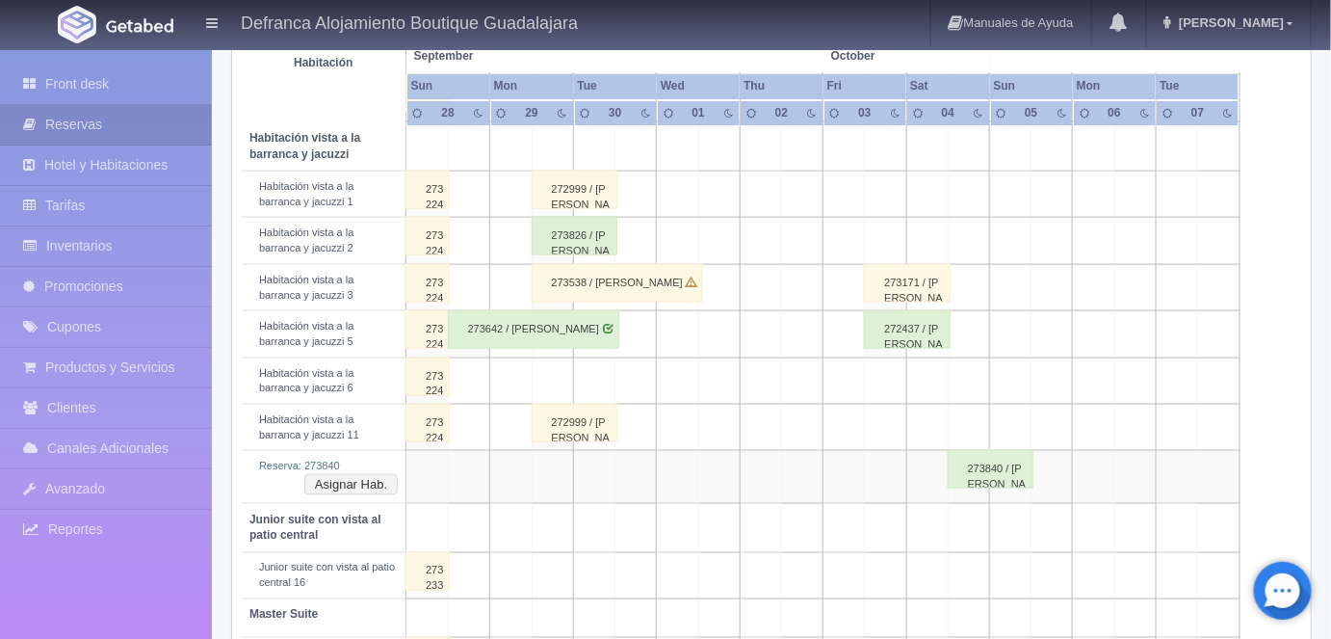
scroll to position [703, 0]
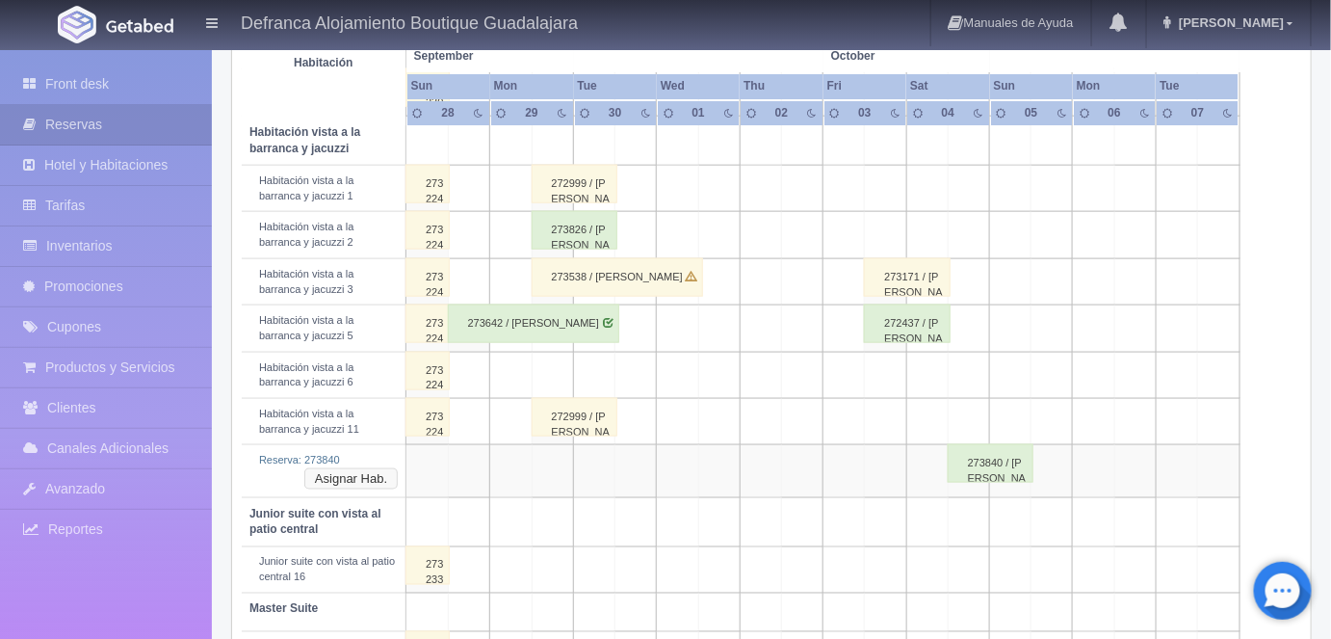
click at [367, 474] on button "Asignar Hab." at bounding box center [350, 478] width 93 height 21
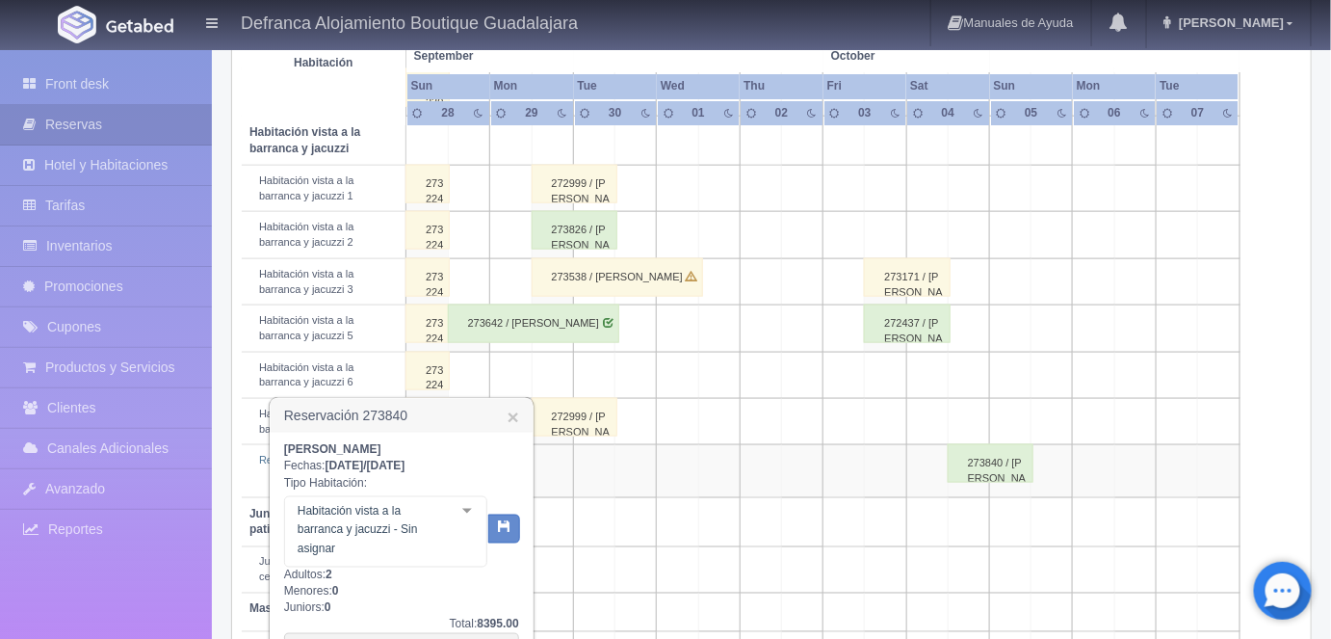
click at [468, 511] on div at bounding box center [467, 511] width 39 height 29
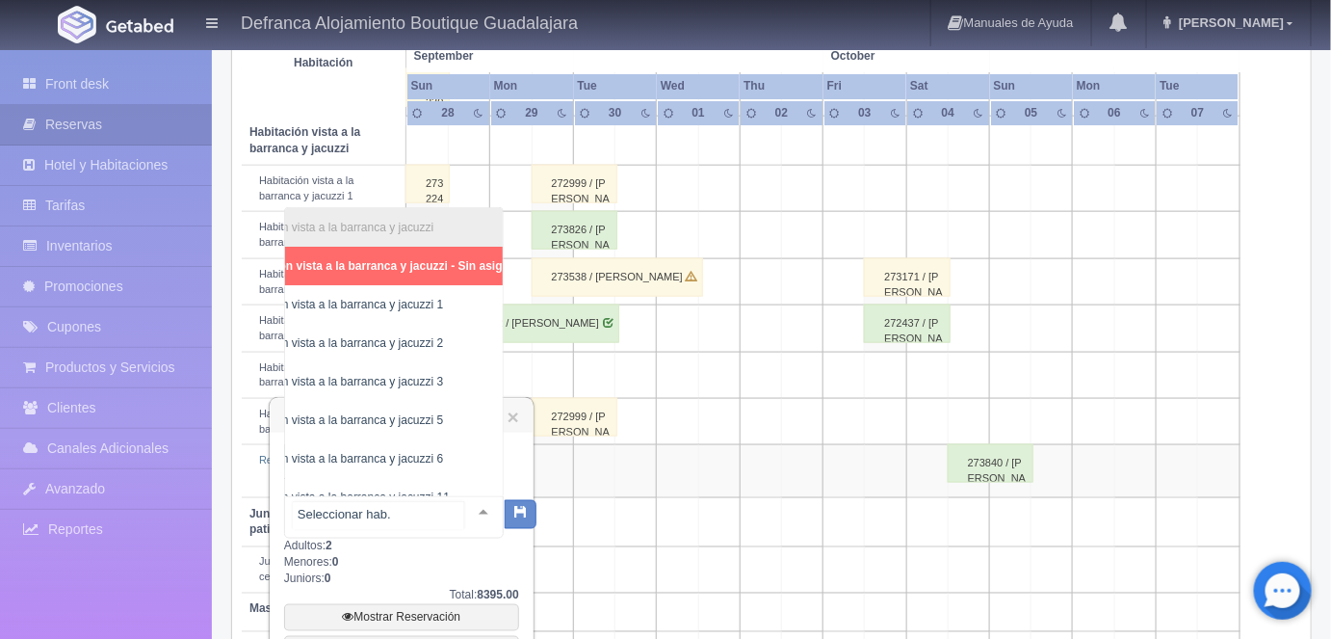
scroll to position [0, 73]
click at [410, 456] on span "Habitación vista a la barranca y jacuzzi 6" at bounding box center [327, 458] width 209 height 13
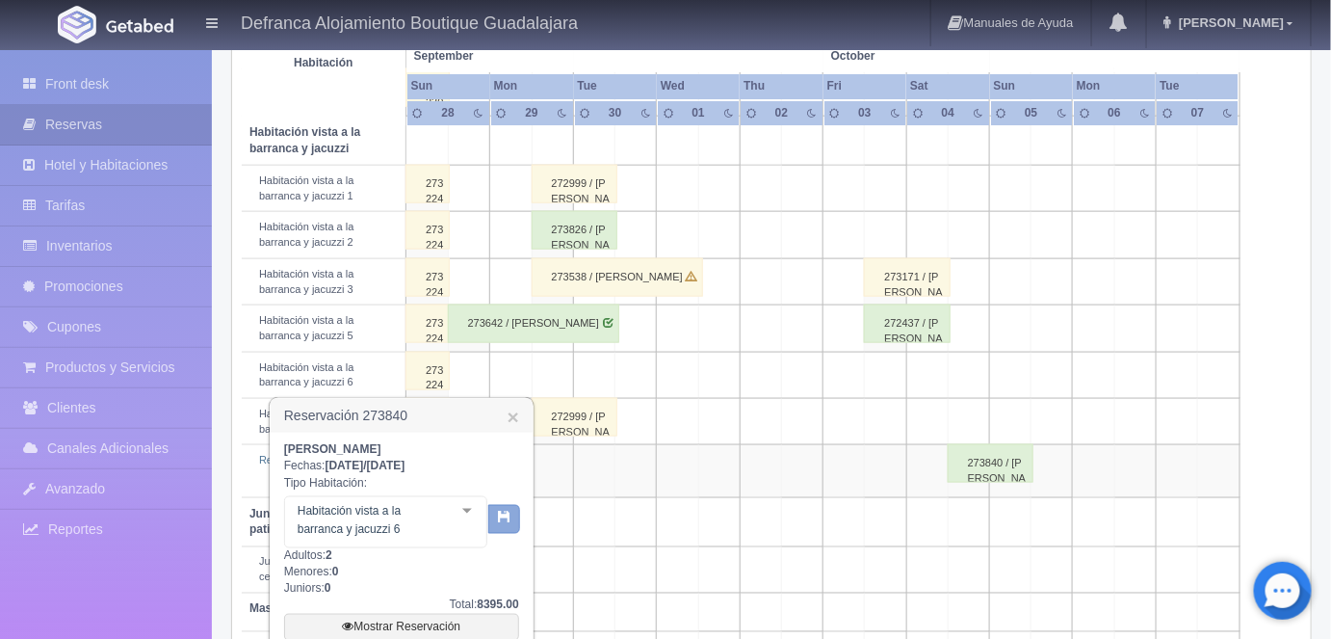
click at [505, 516] on icon "button" at bounding box center [504, 516] width 13 height 13
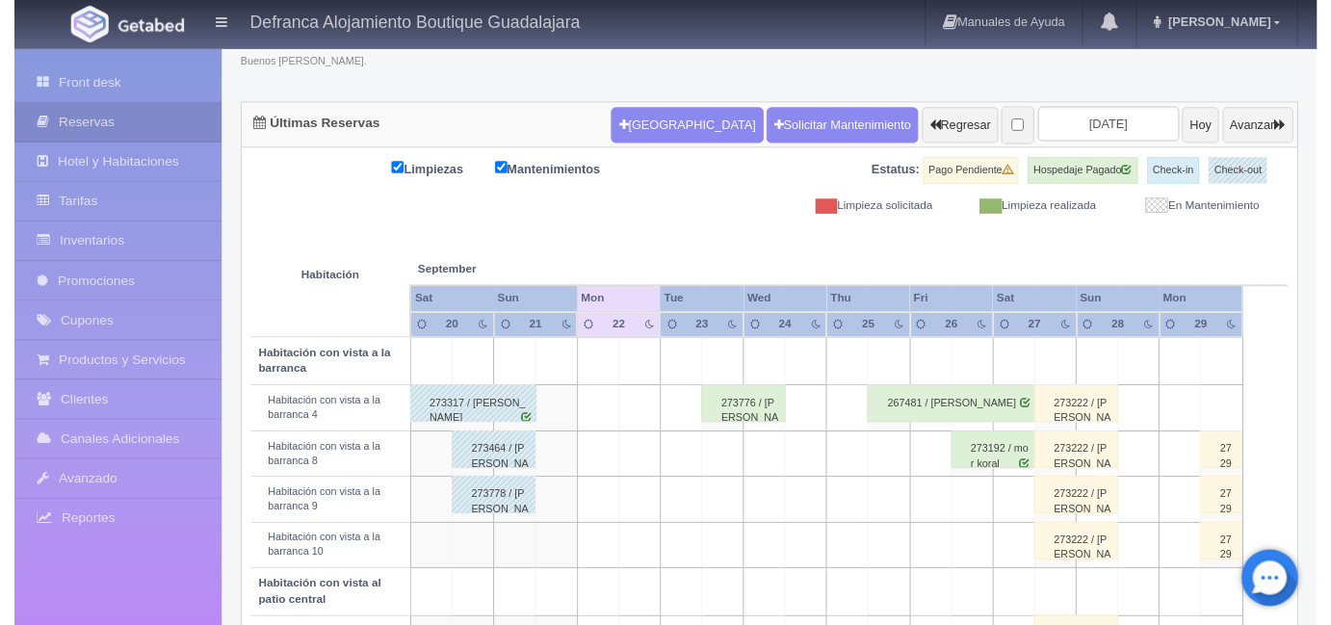
scroll to position [143, 0]
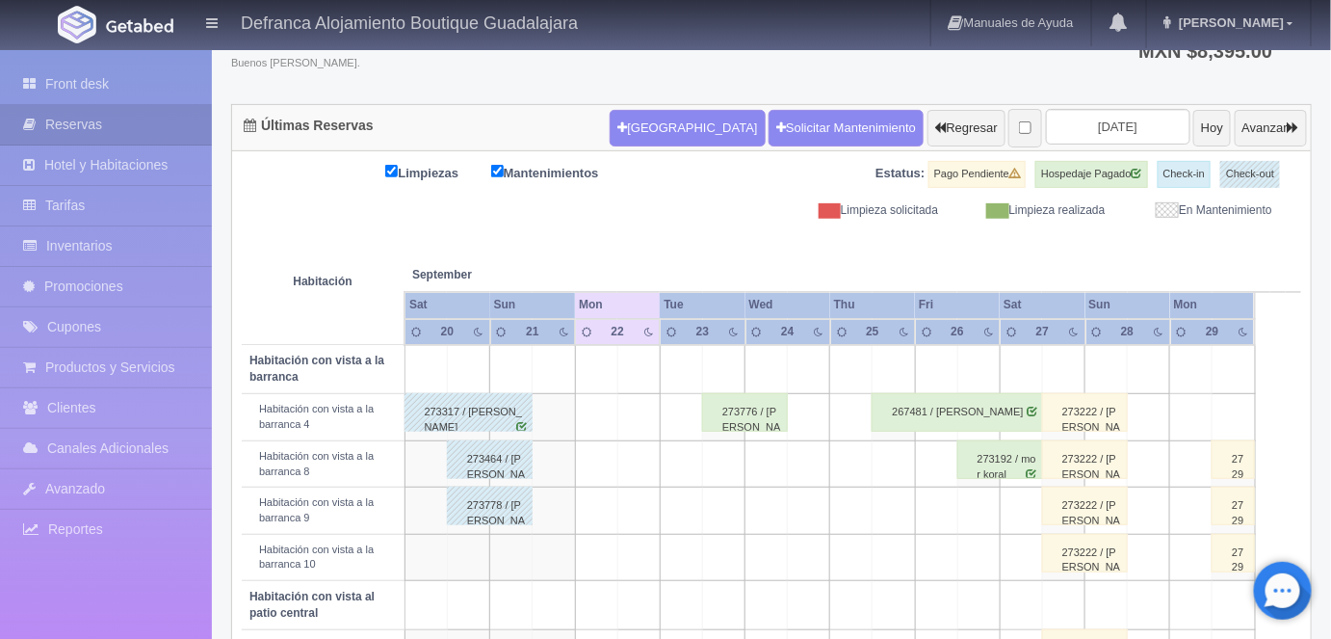
click at [1223, 487] on div "272998 / SRA. [PERSON_NAME]" at bounding box center [1233, 505] width 43 height 39
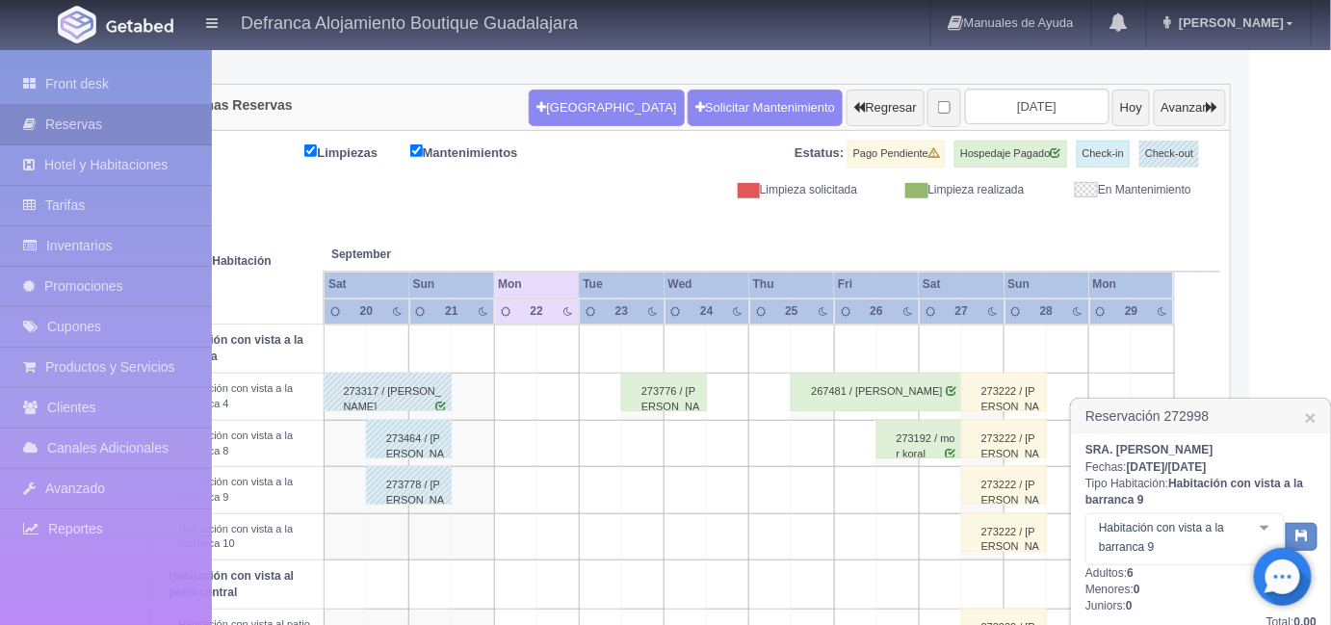
scroll to position [127, 81]
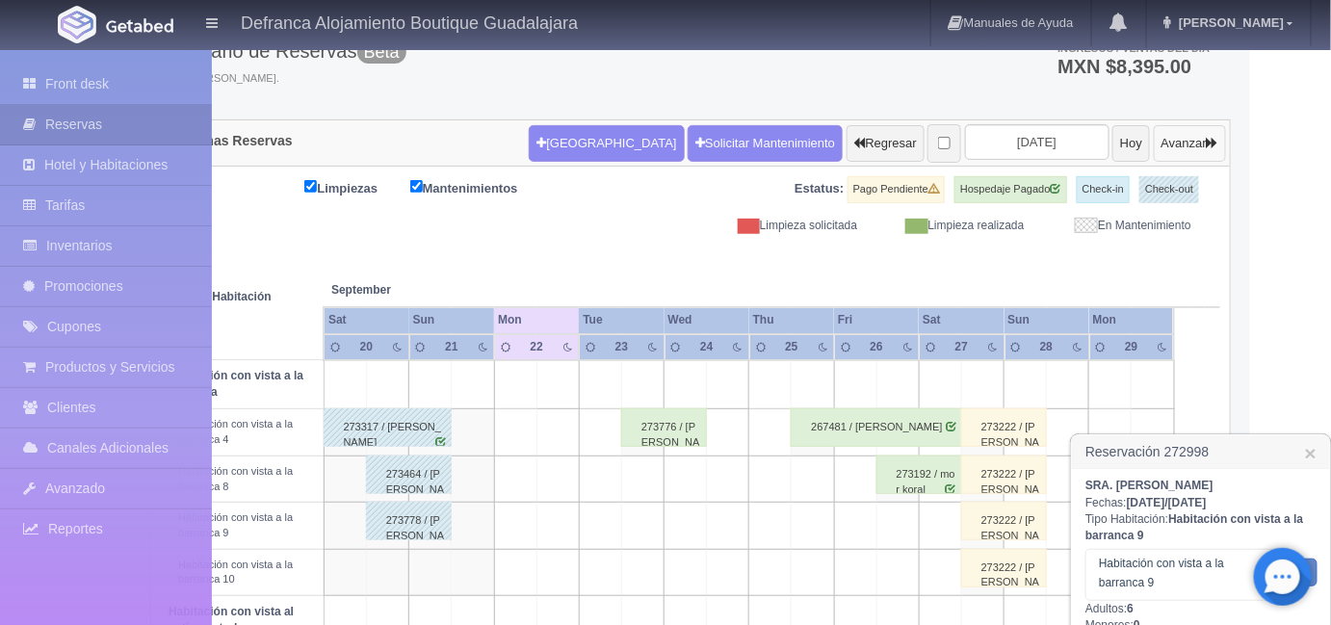
click at [1191, 144] on button "Avanzar" at bounding box center [1190, 143] width 72 height 37
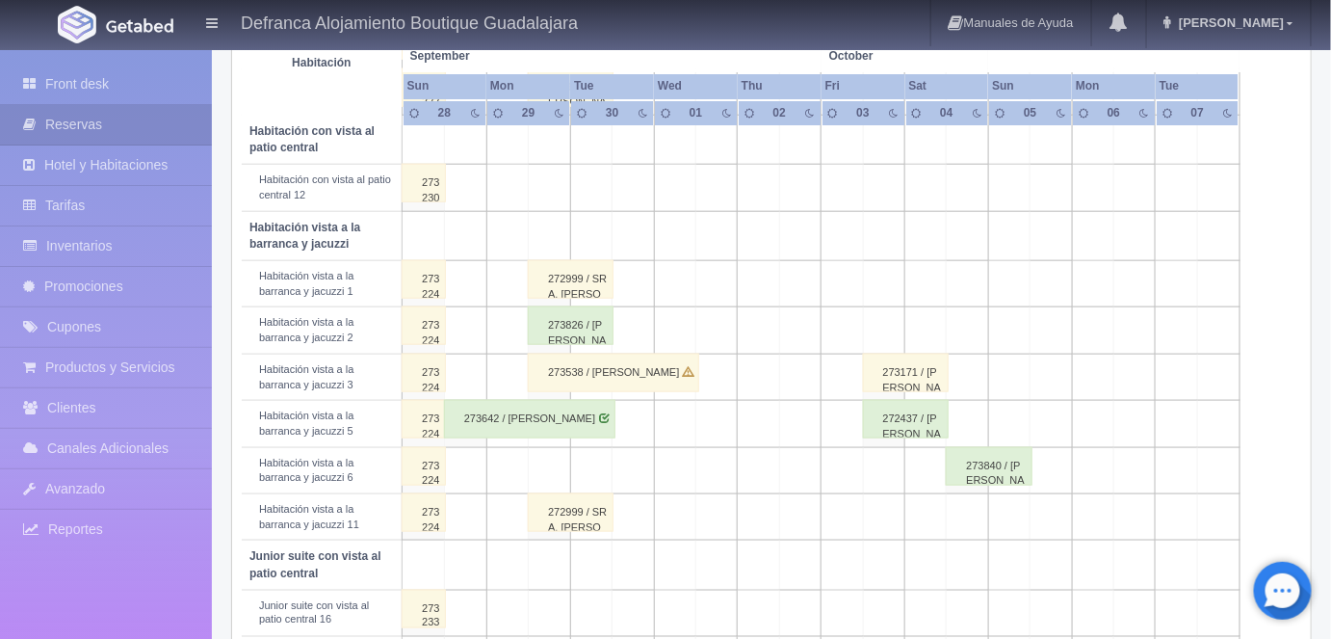
scroll to position [641, 0]
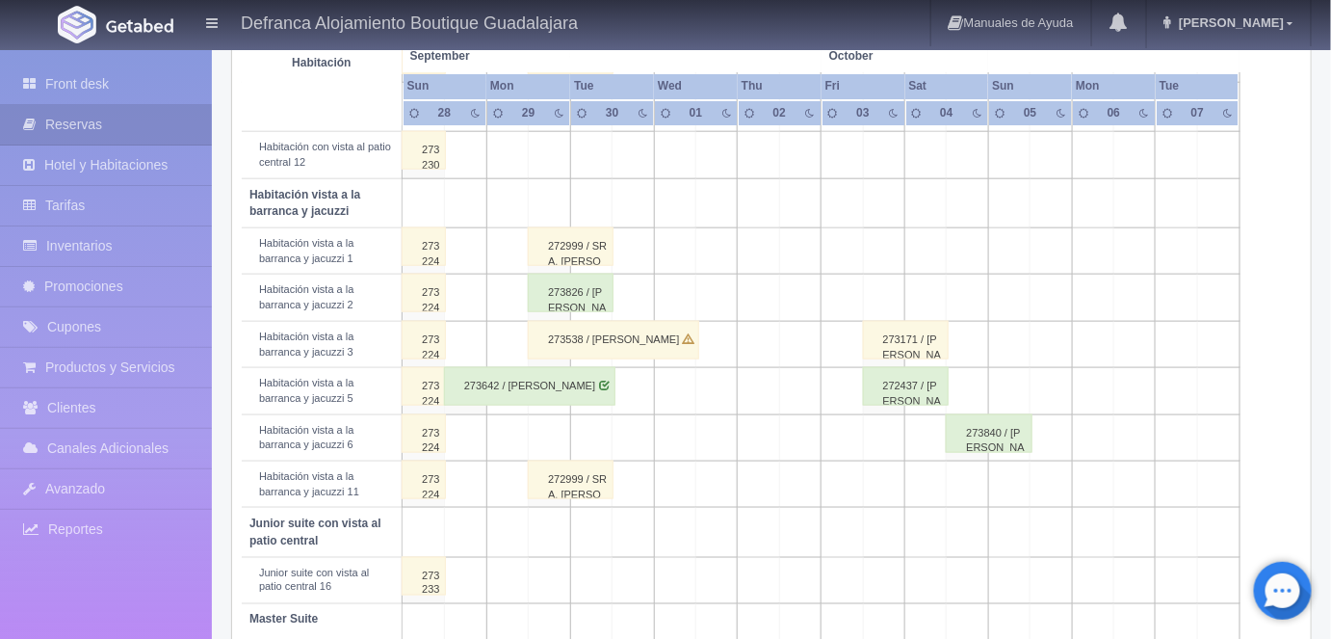
click at [991, 433] on div "273840 / Víctor Adeodato Ruíz Jauregui" at bounding box center [989, 433] width 86 height 39
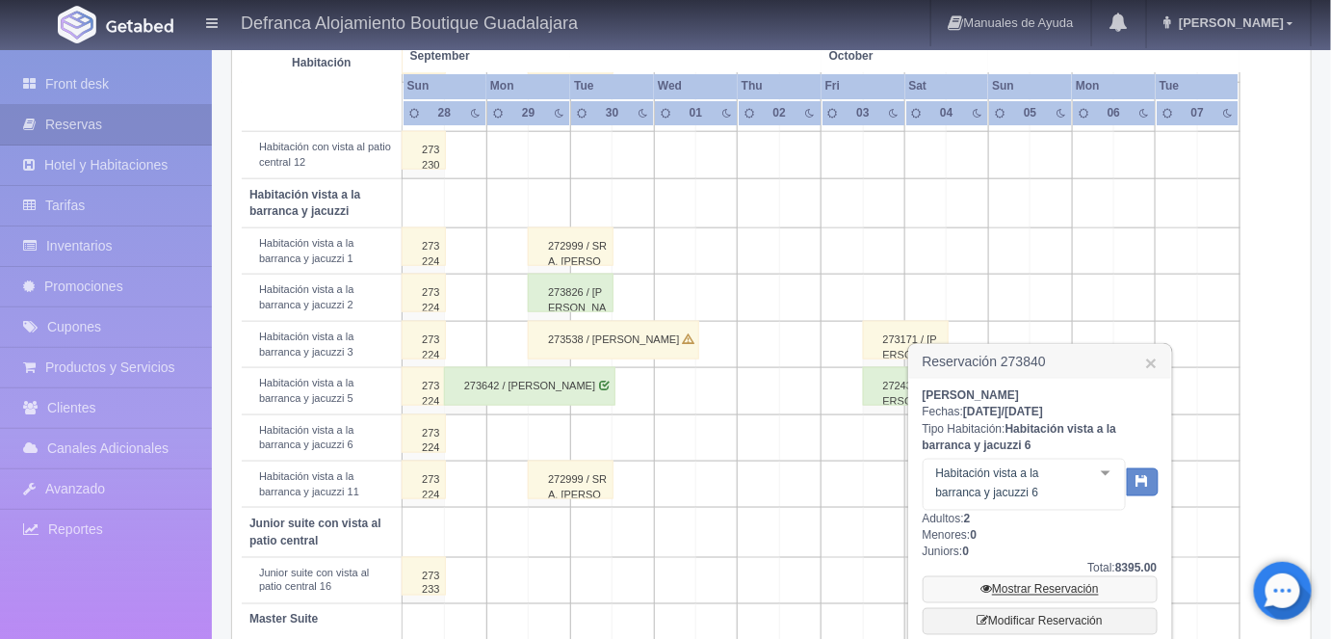
click at [1046, 585] on link "Mostrar Reservación" at bounding box center [1040, 589] width 235 height 27
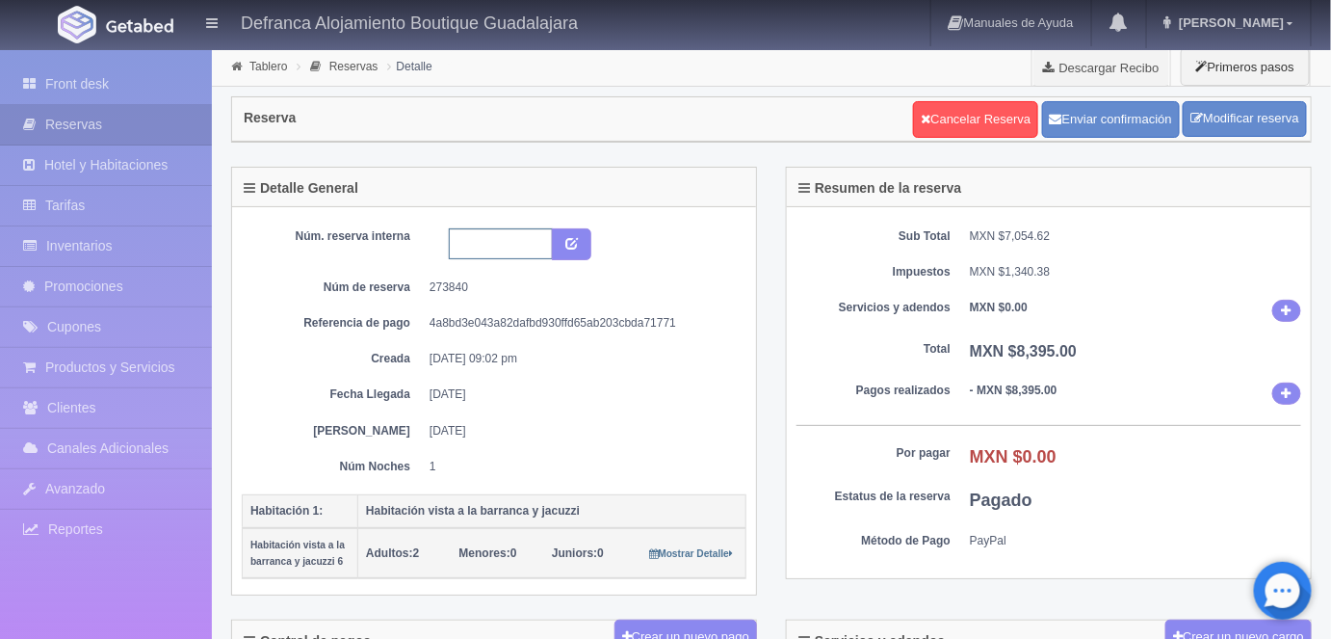
click at [464, 238] on input "text" at bounding box center [501, 243] width 104 height 31
type input "HVBJ6 041025 051025"
click at [576, 251] on button "submit" at bounding box center [571, 244] width 39 height 33
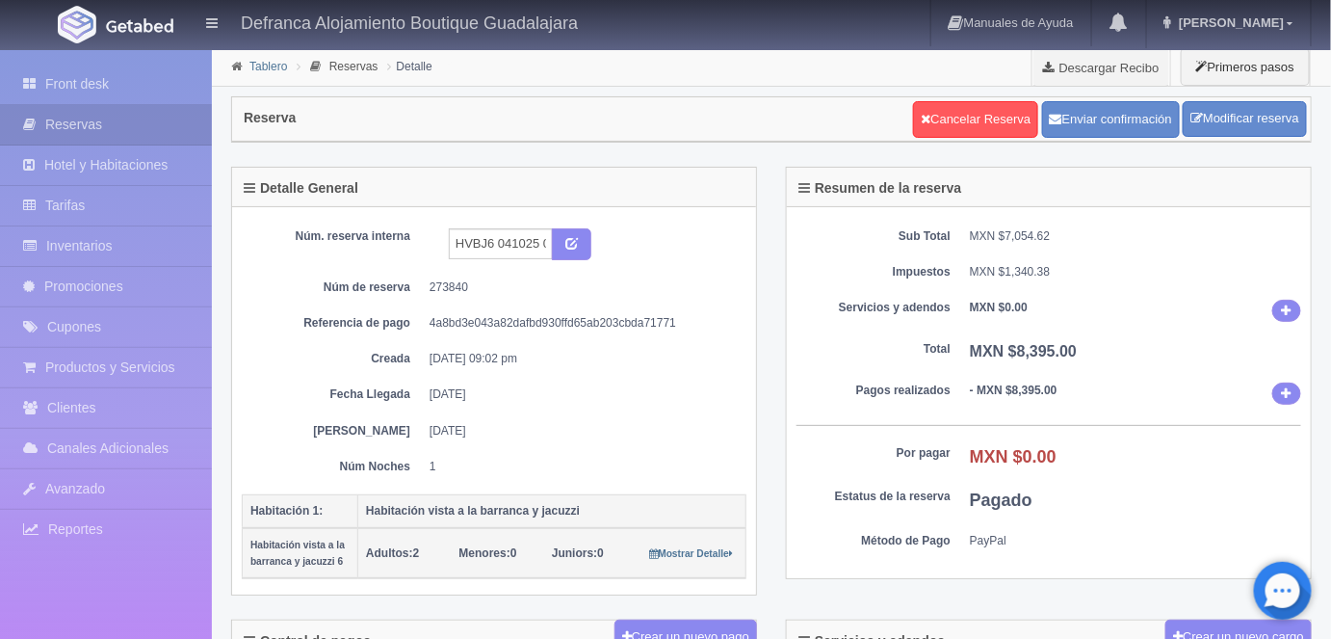
click at [276, 69] on link "Tablero" at bounding box center [268, 66] width 38 height 13
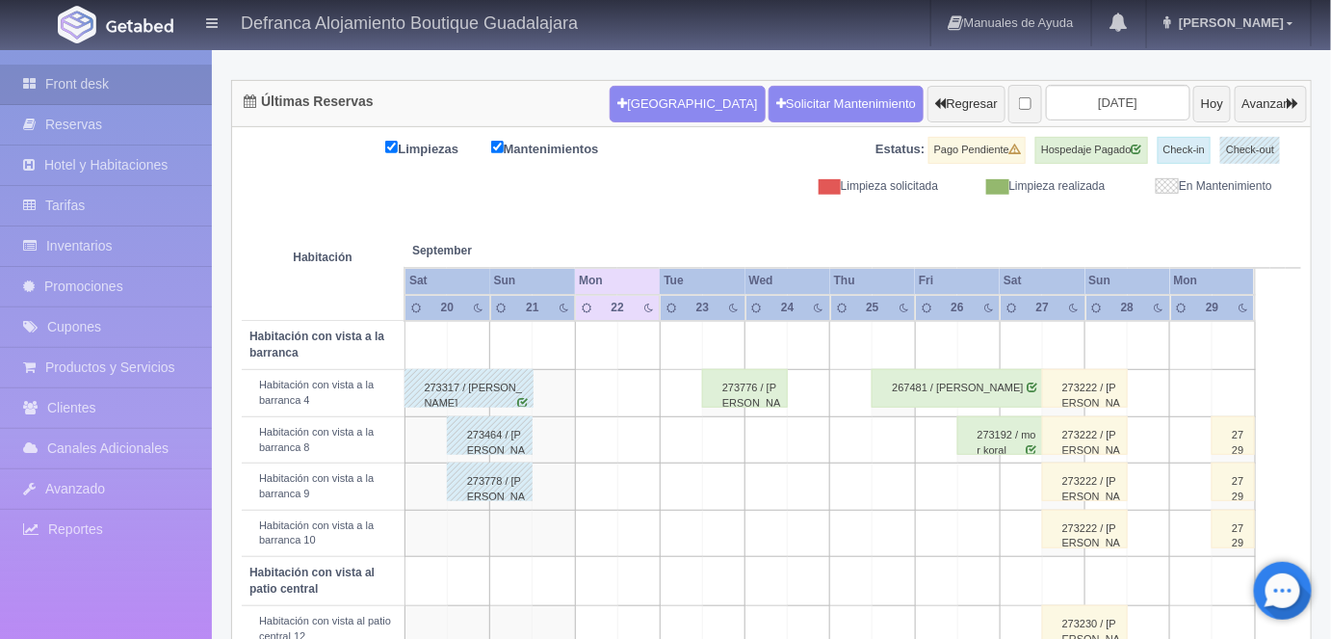
scroll to position [86, 0]
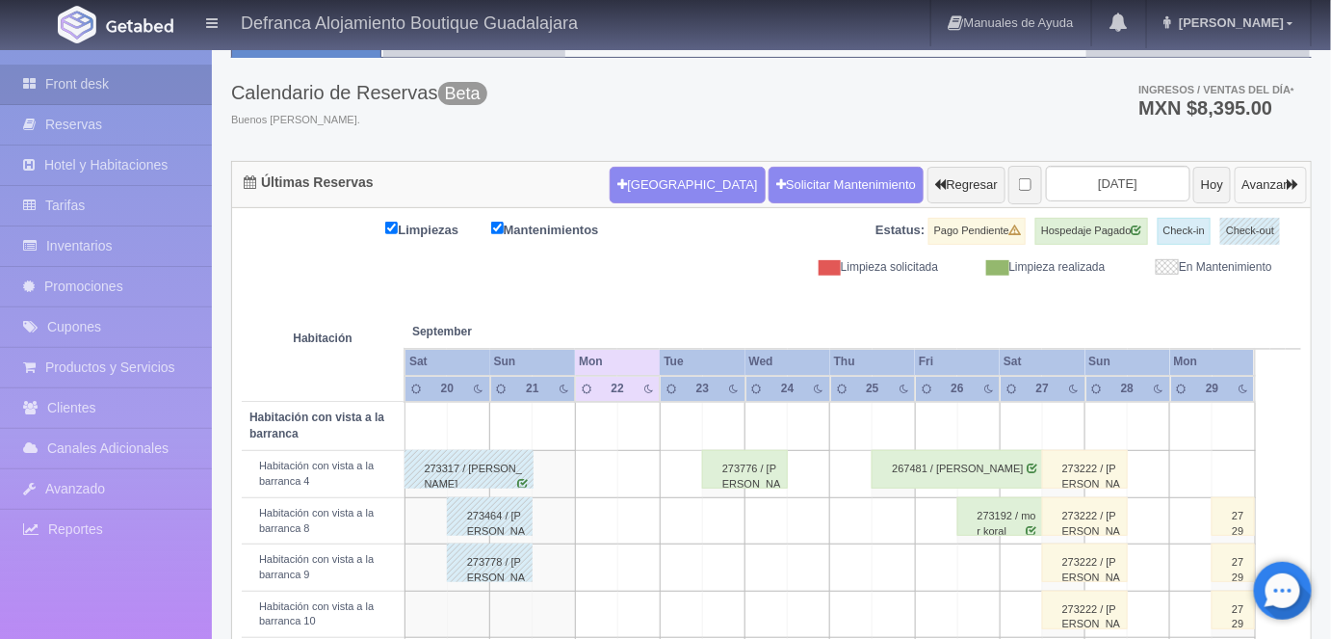
click at [1248, 181] on button "Avanzar" at bounding box center [1271, 185] width 72 height 37
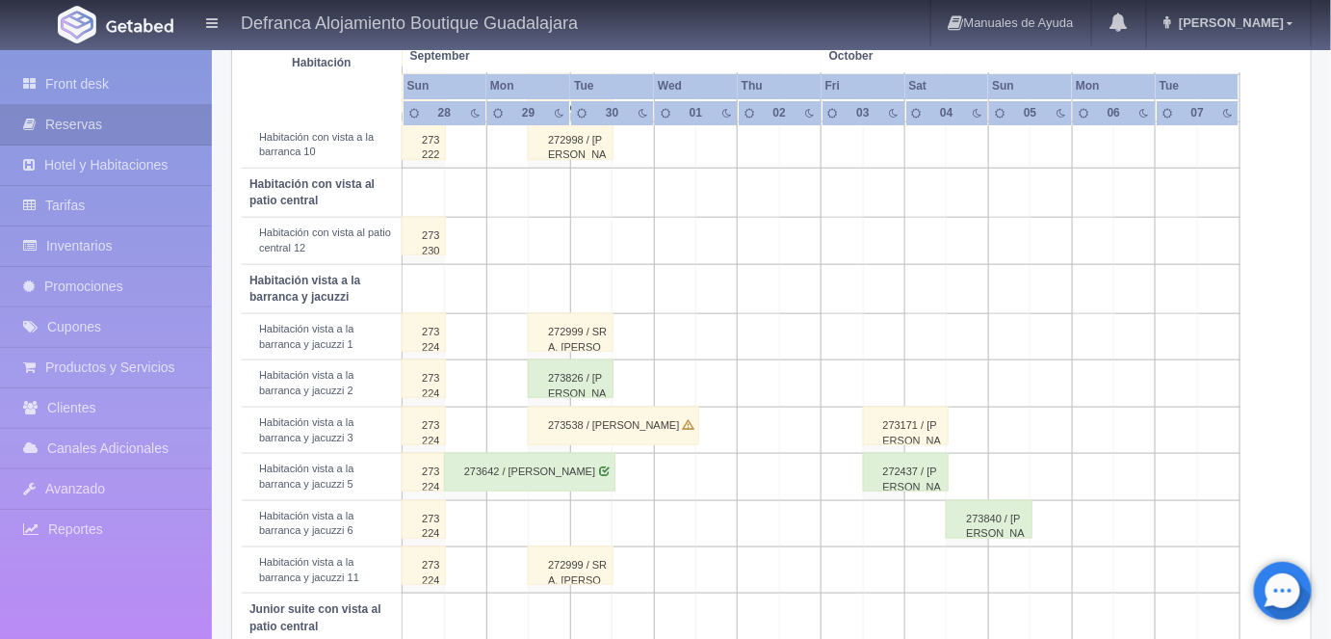
scroll to position [557, 0]
click at [1001, 521] on div "273840 / [PERSON_NAME]" at bounding box center [989, 517] width 86 height 39
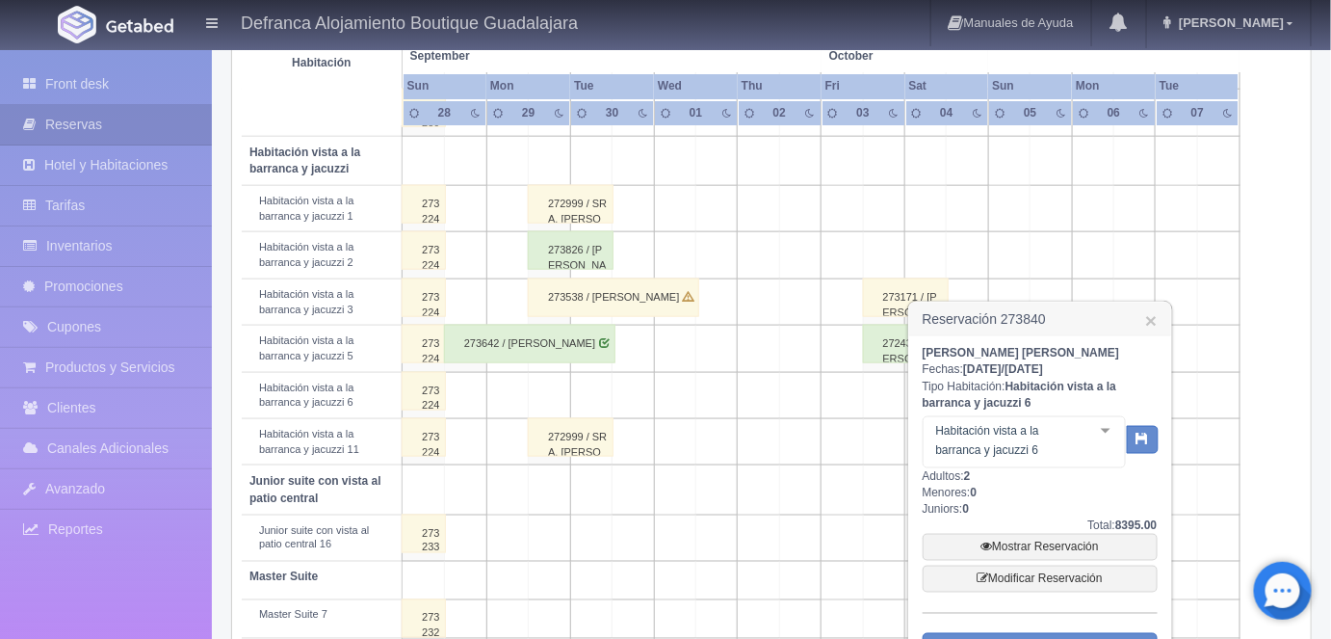
scroll to position [686, 0]
click at [1017, 544] on link "Mostrar Reservación" at bounding box center [1040, 544] width 235 height 27
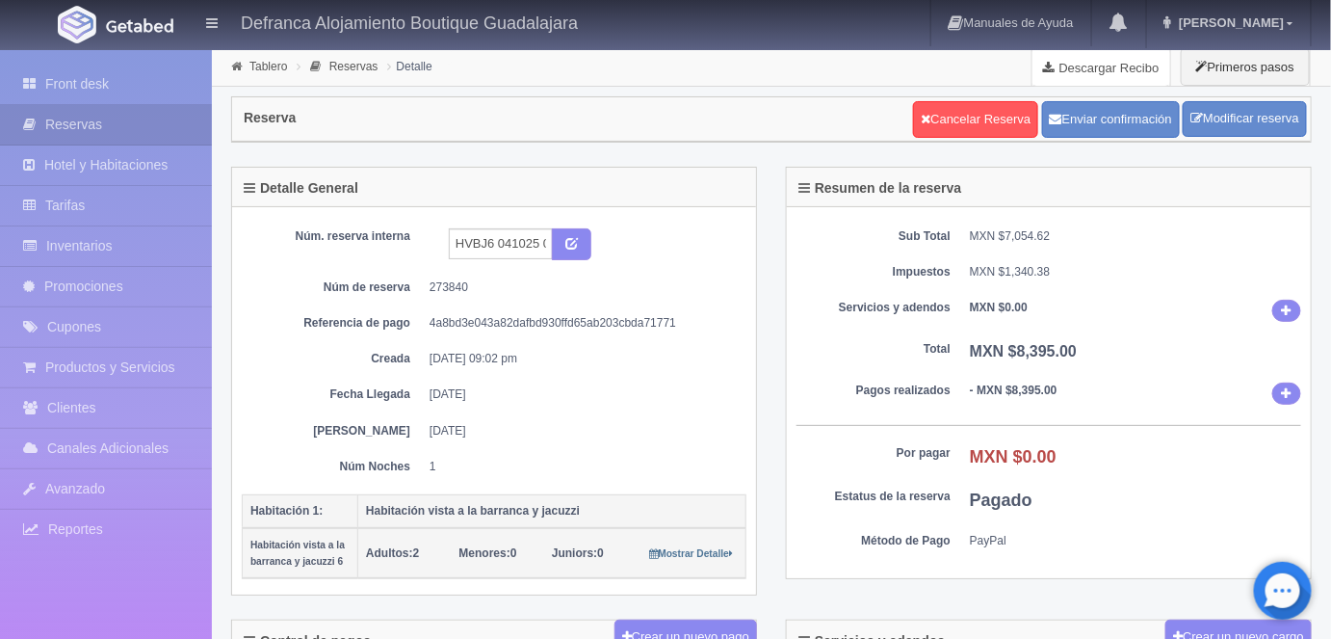
click at [1110, 69] on link "Descargar Recibo" at bounding box center [1102, 67] width 138 height 39
click at [266, 65] on link "Tablero" at bounding box center [268, 66] width 38 height 13
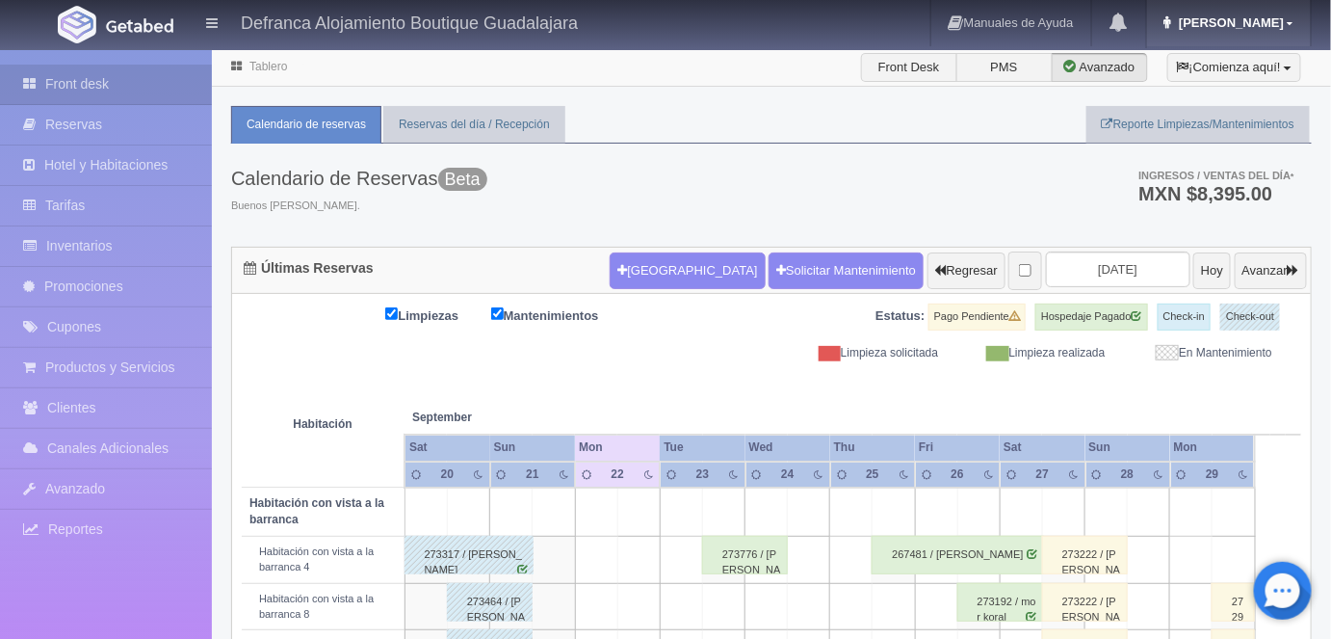
click at [1266, 36] on link "[PERSON_NAME]" at bounding box center [1229, 23] width 164 height 46
click at [1208, 90] on link "Salir / Log Out" at bounding box center [1234, 91] width 152 height 24
